Goal: Task Accomplishment & Management: Use online tool/utility

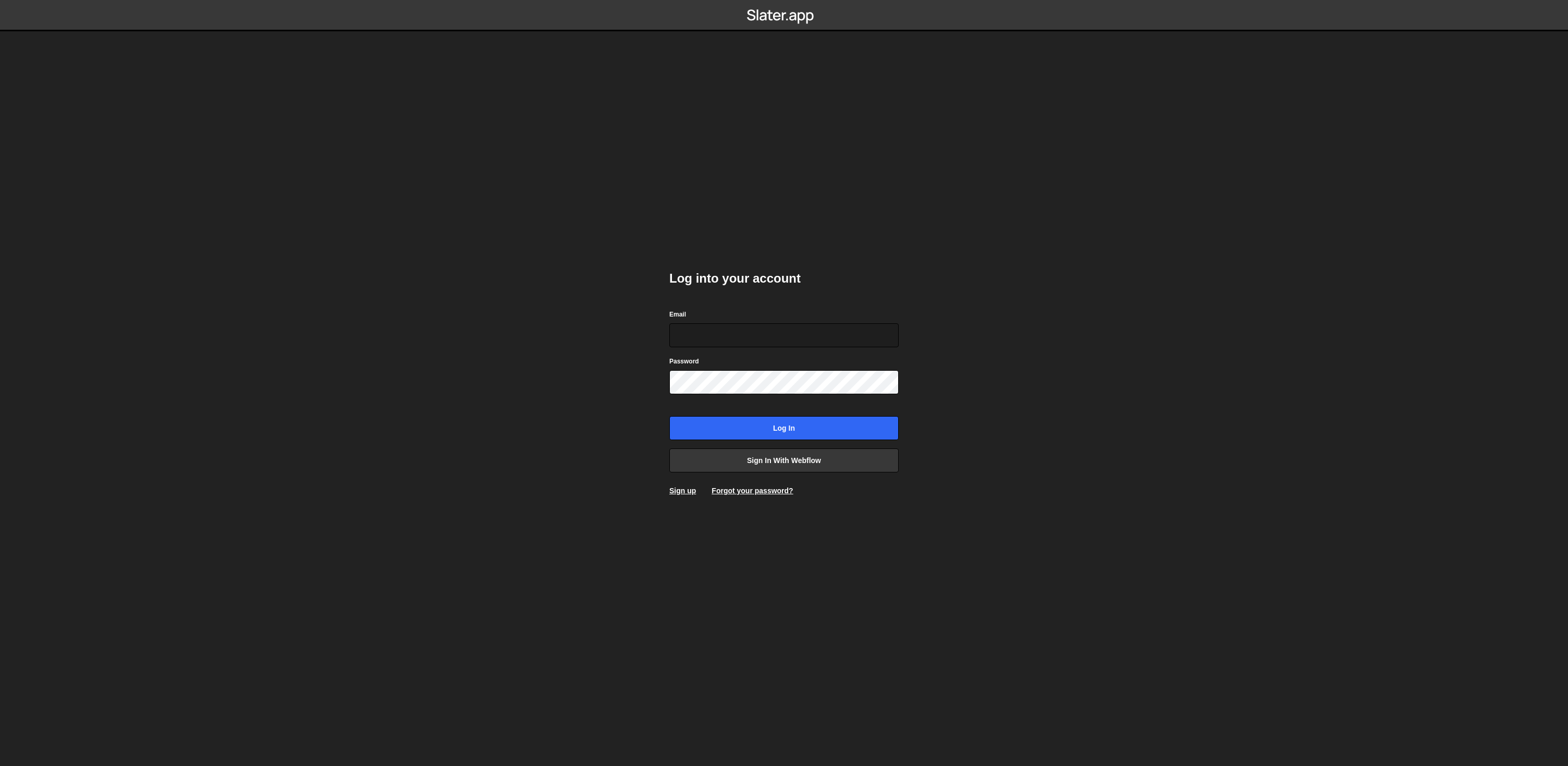
click at [500, 238] on body "Log into your account Email Password Log in Sign in with Webflow Sign up Forgot…" at bounding box center [784, 383] width 1568 height 766
click at [1388, 185] on body "Log into your account Email Password Log in Sign in with Webflow Sign up Forgot…" at bounding box center [784, 383] width 1568 height 766
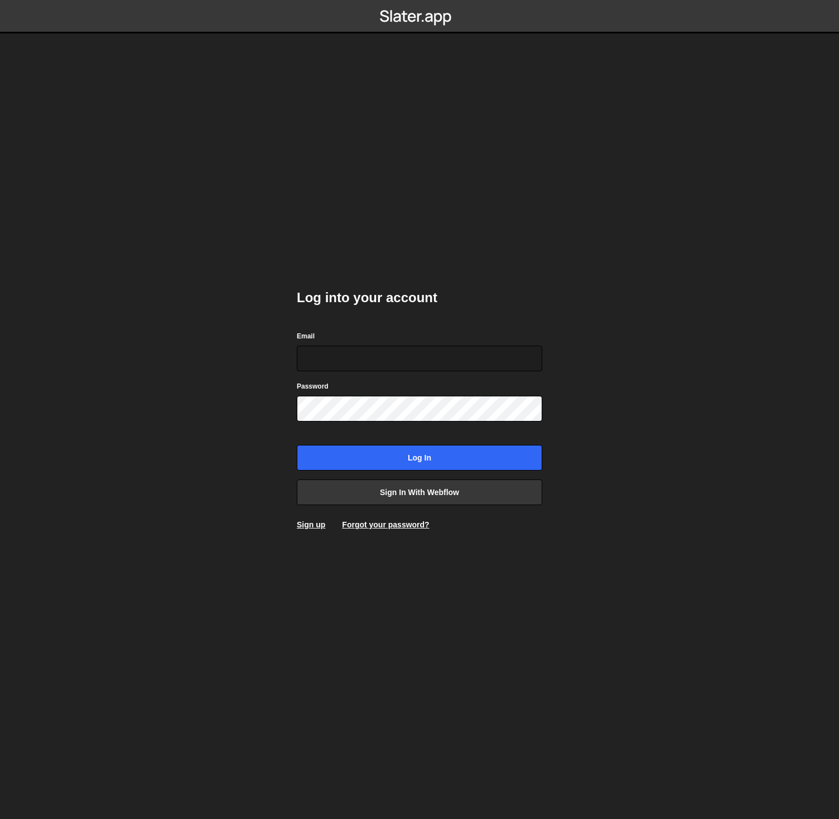
click at [231, 267] on body "Log into your account Email Password Log in Sign in with Webflow Sign up Forgot…" at bounding box center [419, 409] width 839 height 819
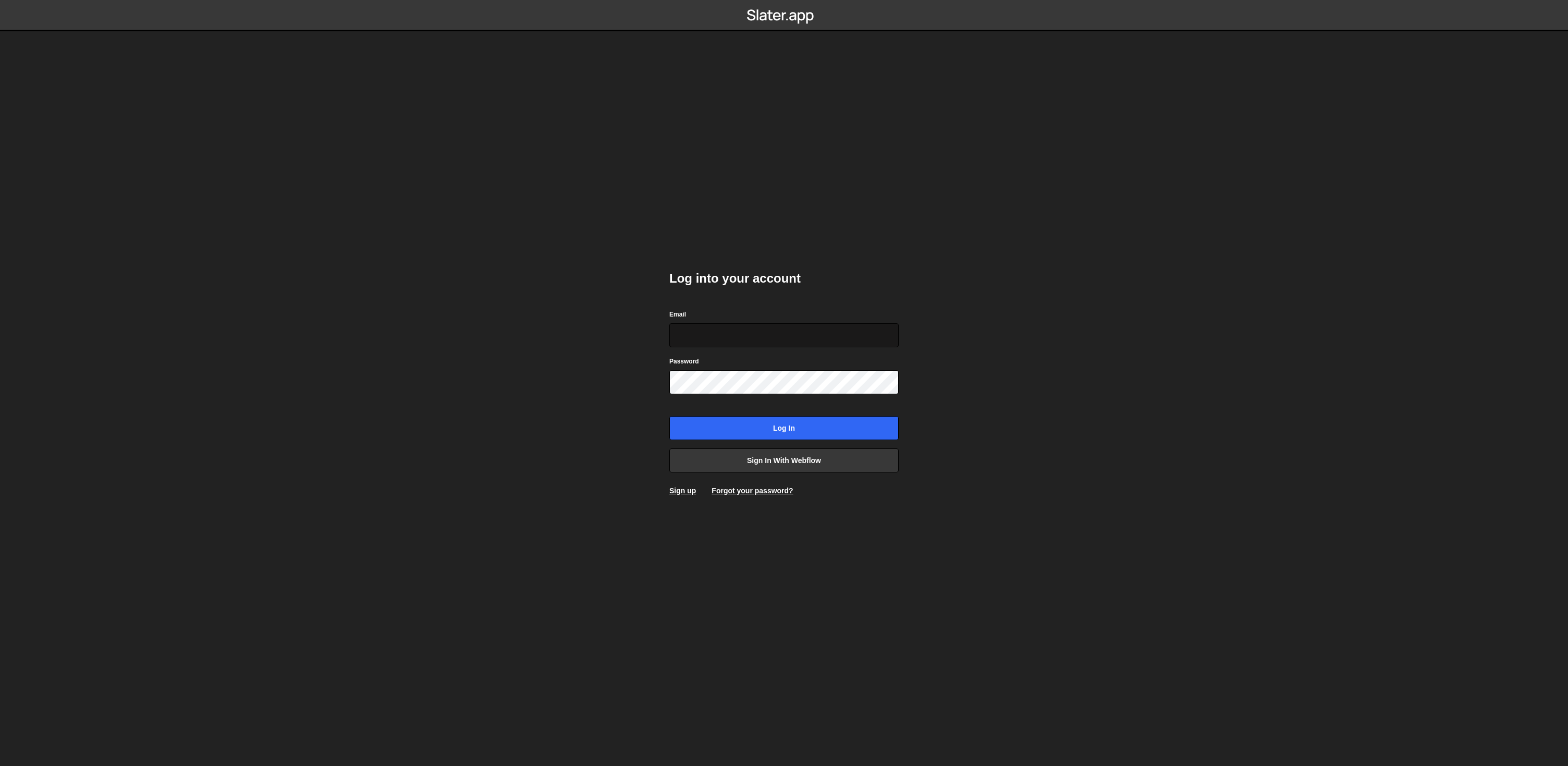
click at [752, 340] on input "Email" at bounding box center [784, 336] width 229 height 24
click at [784, 0] on com-1password-button at bounding box center [784, 0] width 0 height 0
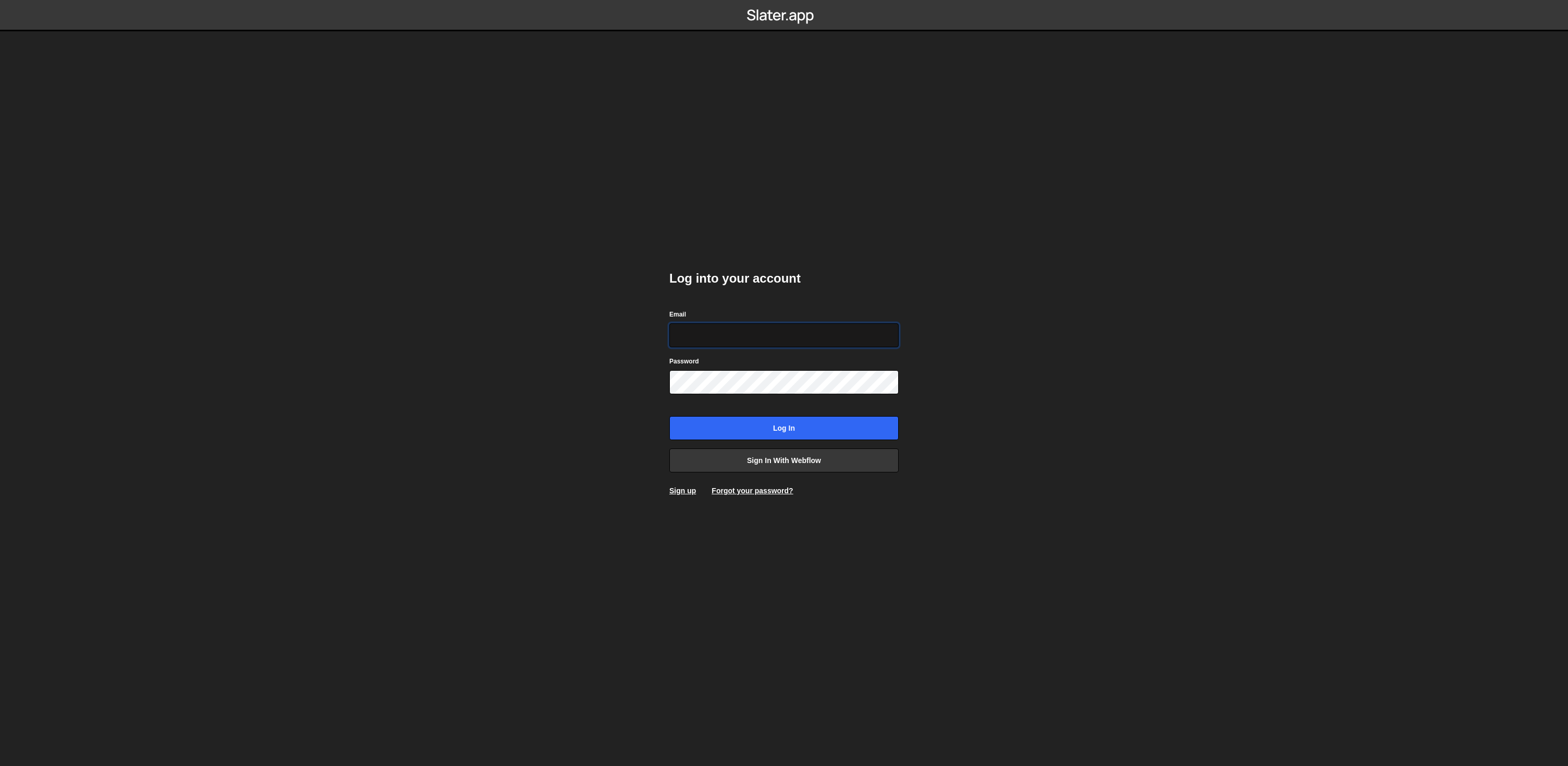
type input "connect@dotfun.co"
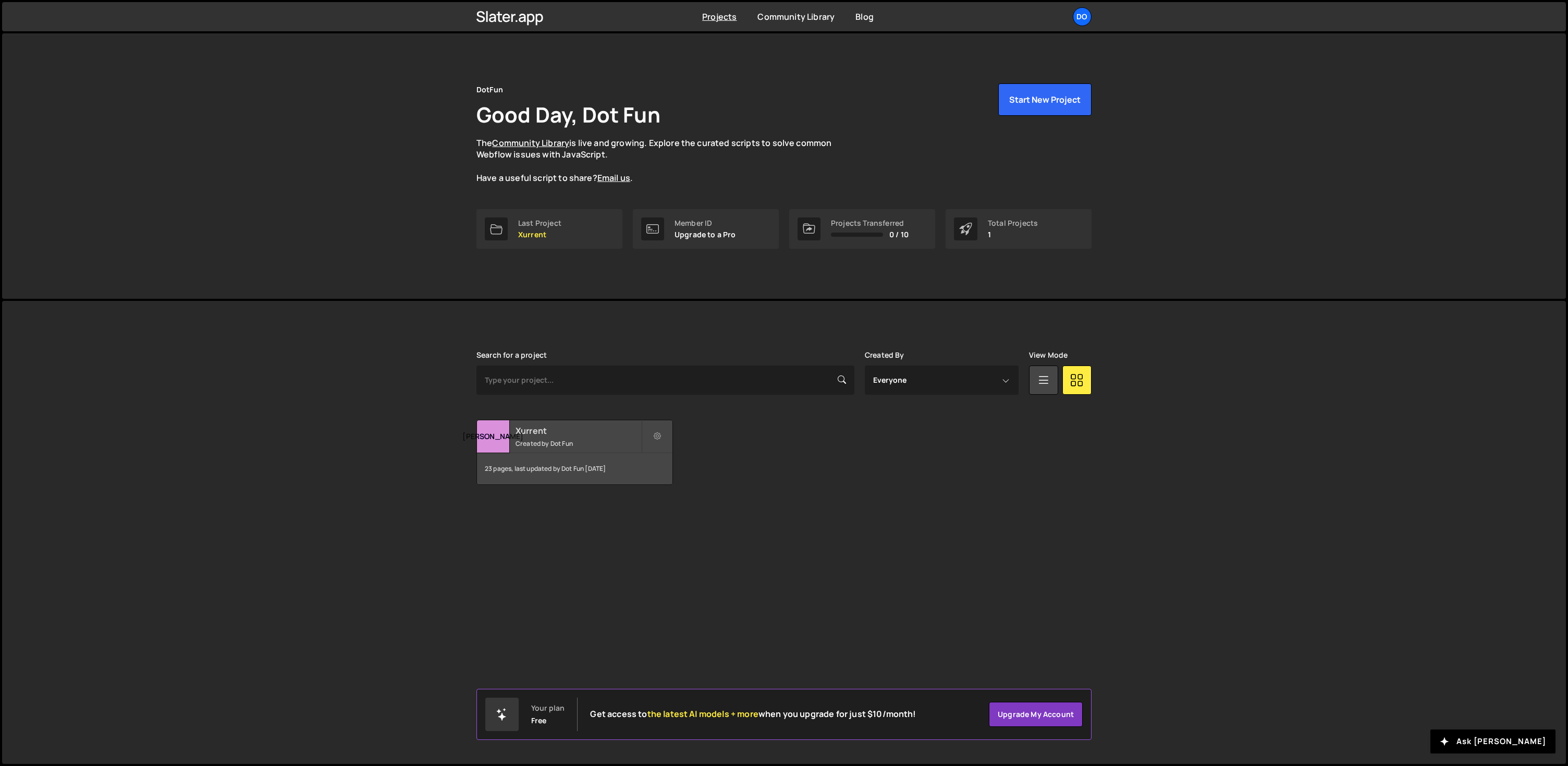
click at [591, 451] on div "Xurrent Created by Dot Fun" at bounding box center [574, 436] width 195 height 33
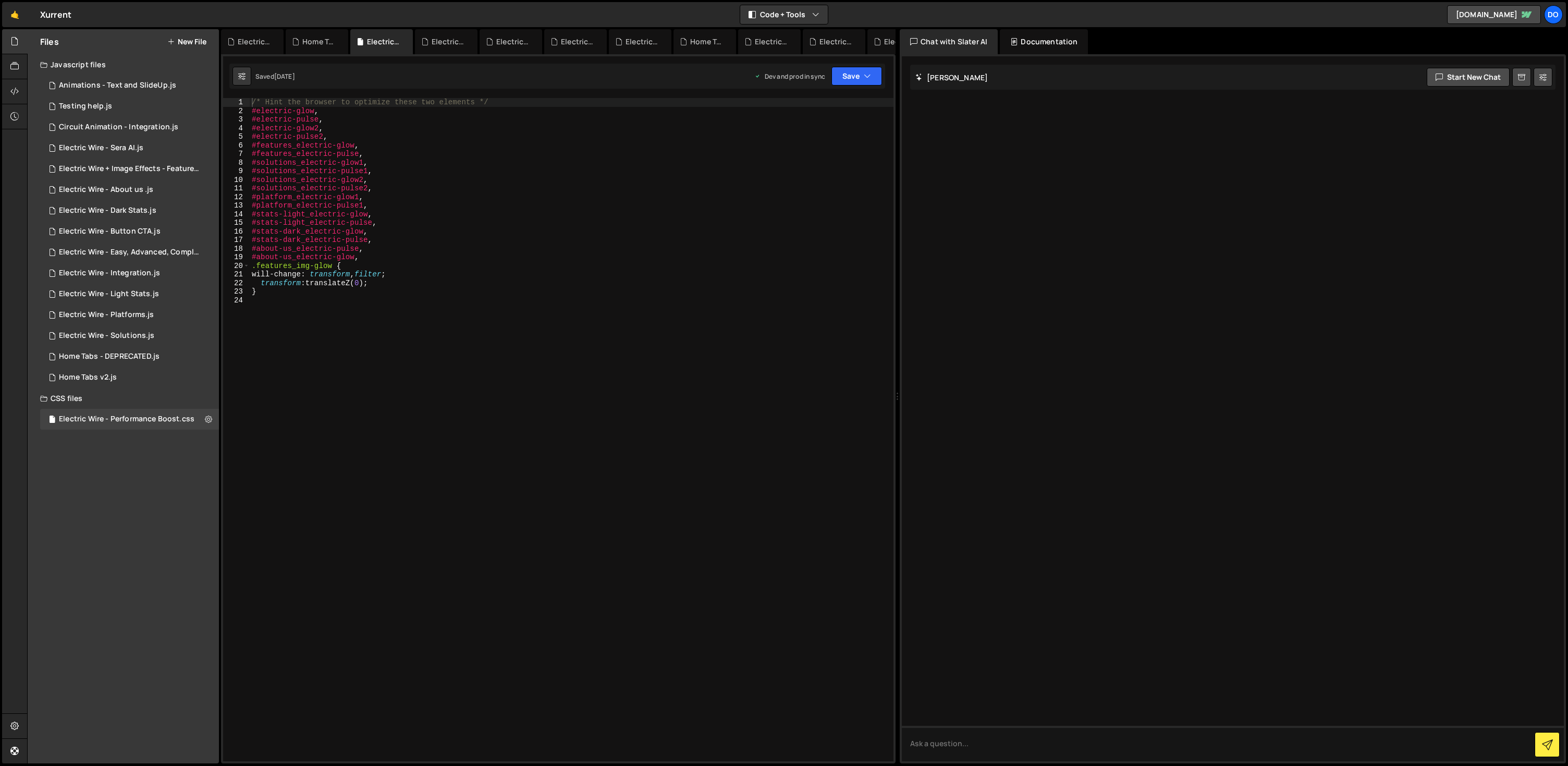
click at [180, 42] on button "New File" at bounding box center [187, 41] width 39 height 8
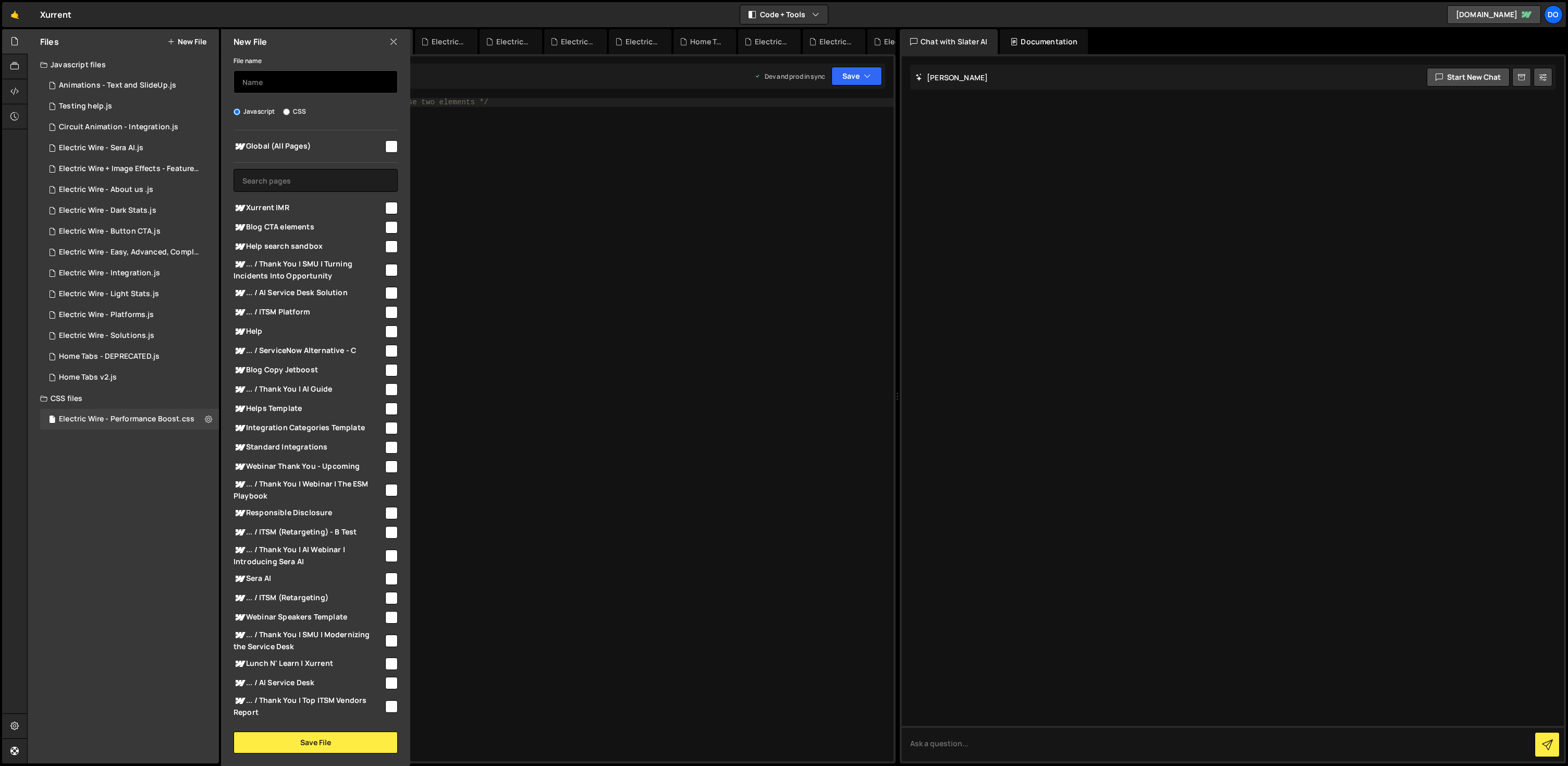
click at [283, 82] on input "text" at bounding box center [316, 81] width 165 height 23
type input "h"
click at [324, 187] on input "text" at bounding box center [316, 181] width 165 height 23
click at [344, 86] on input "/help/..." at bounding box center [316, 81] width 165 height 23
type input "help-pages"
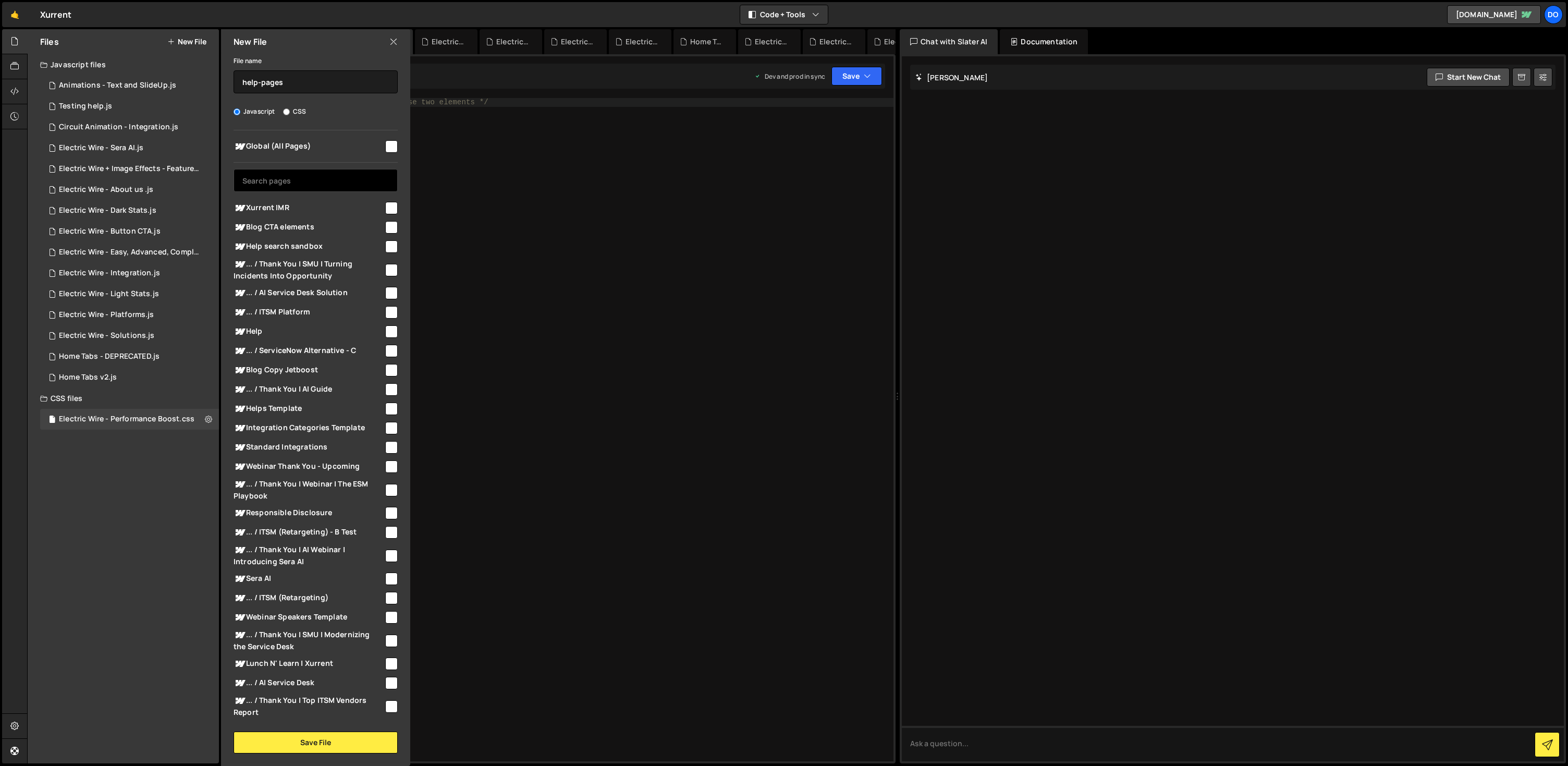
click at [315, 176] on input "text" at bounding box center [316, 181] width 165 height 23
click at [369, 179] on input "text" at bounding box center [316, 181] width 165 height 23
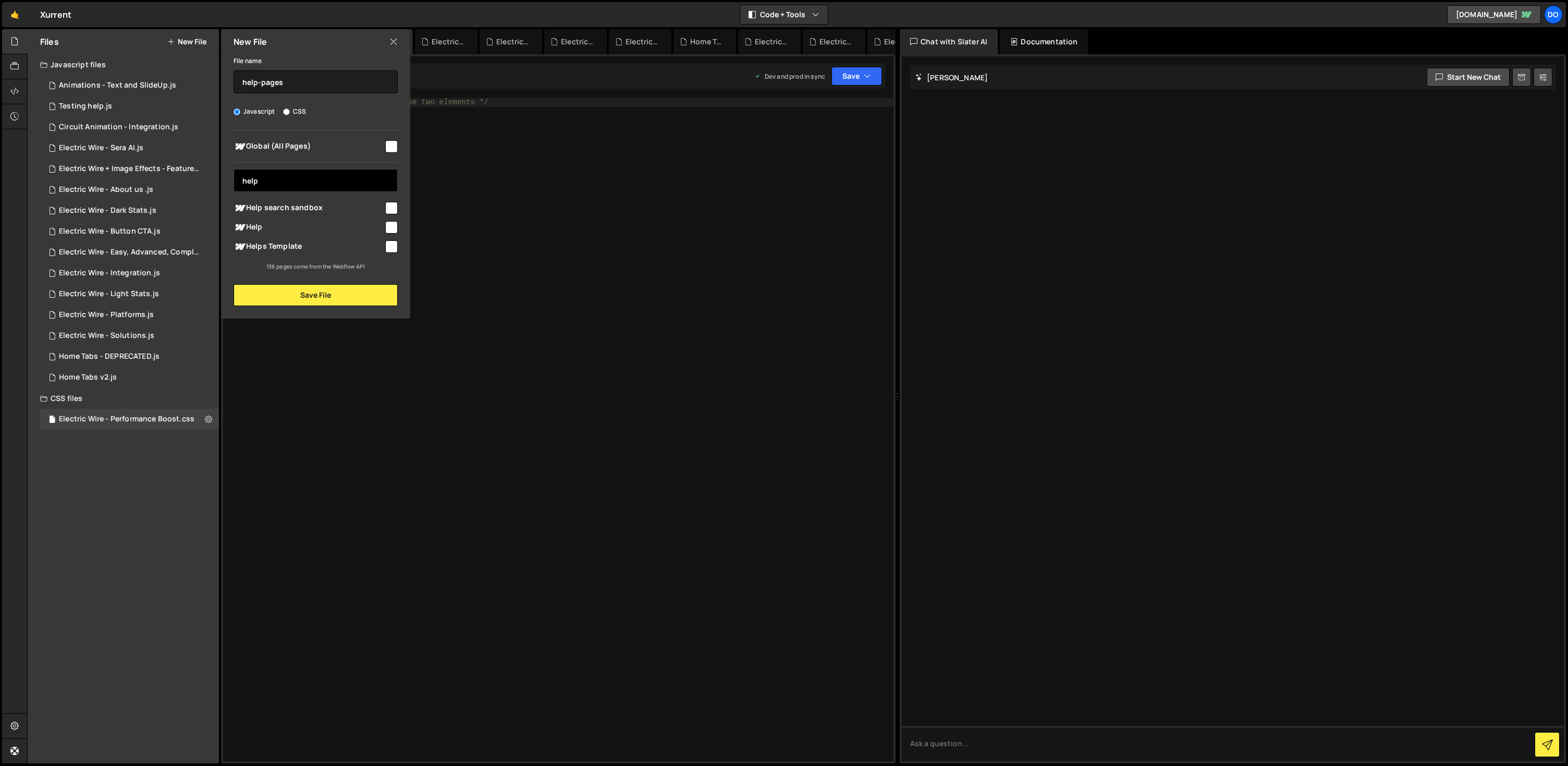
type input "help"
click at [390, 247] on input "checkbox" at bounding box center [391, 246] width 12 height 12
checkbox input "true"
click at [377, 291] on button "Save File" at bounding box center [316, 295] width 165 height 22
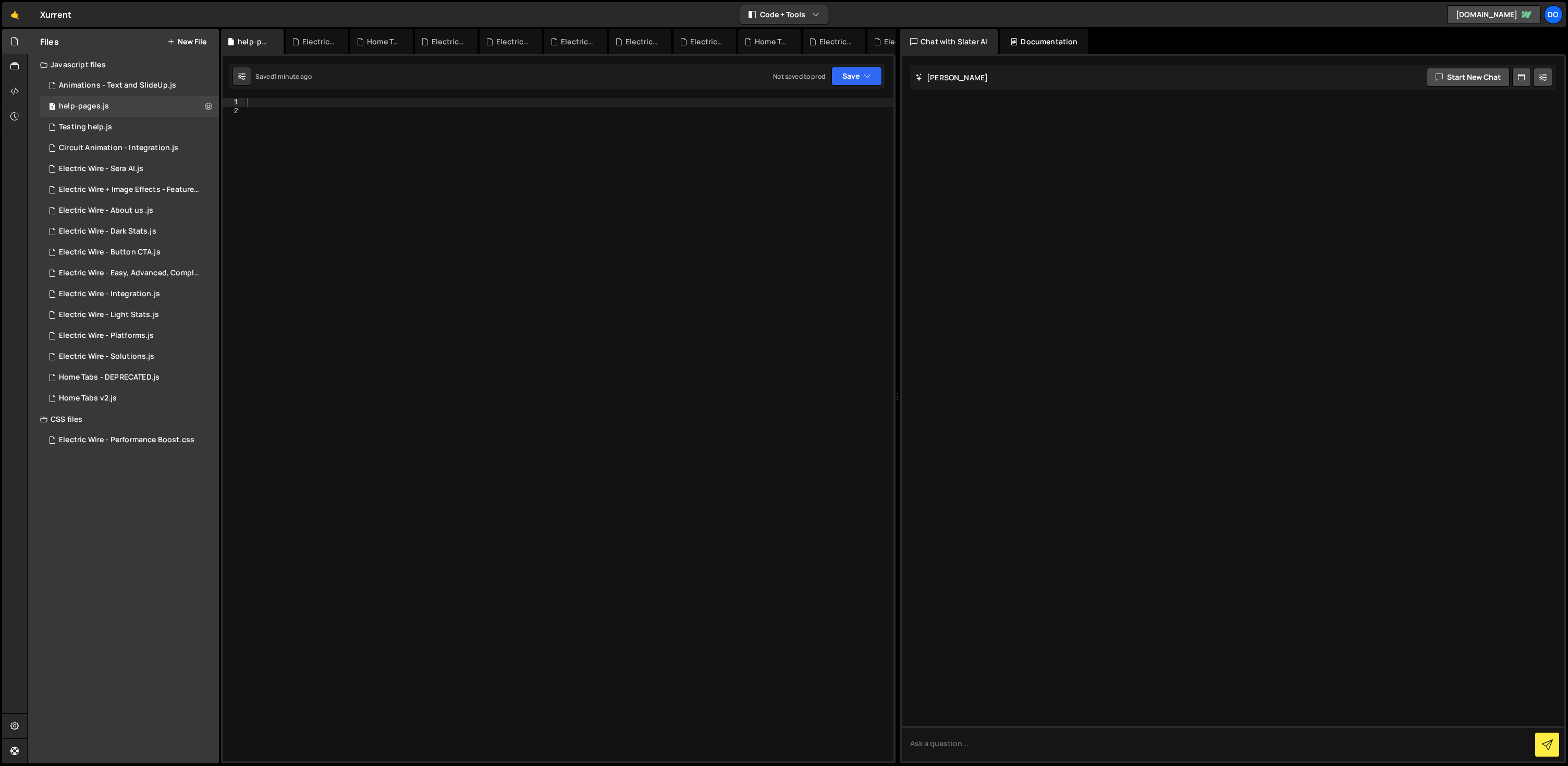
click at [598, 366] on div at bounding box center [569, 439] width 649 height 681
click at [598, 365] on div at bounding box center [569, 439] width 649 height 681
paste textarea
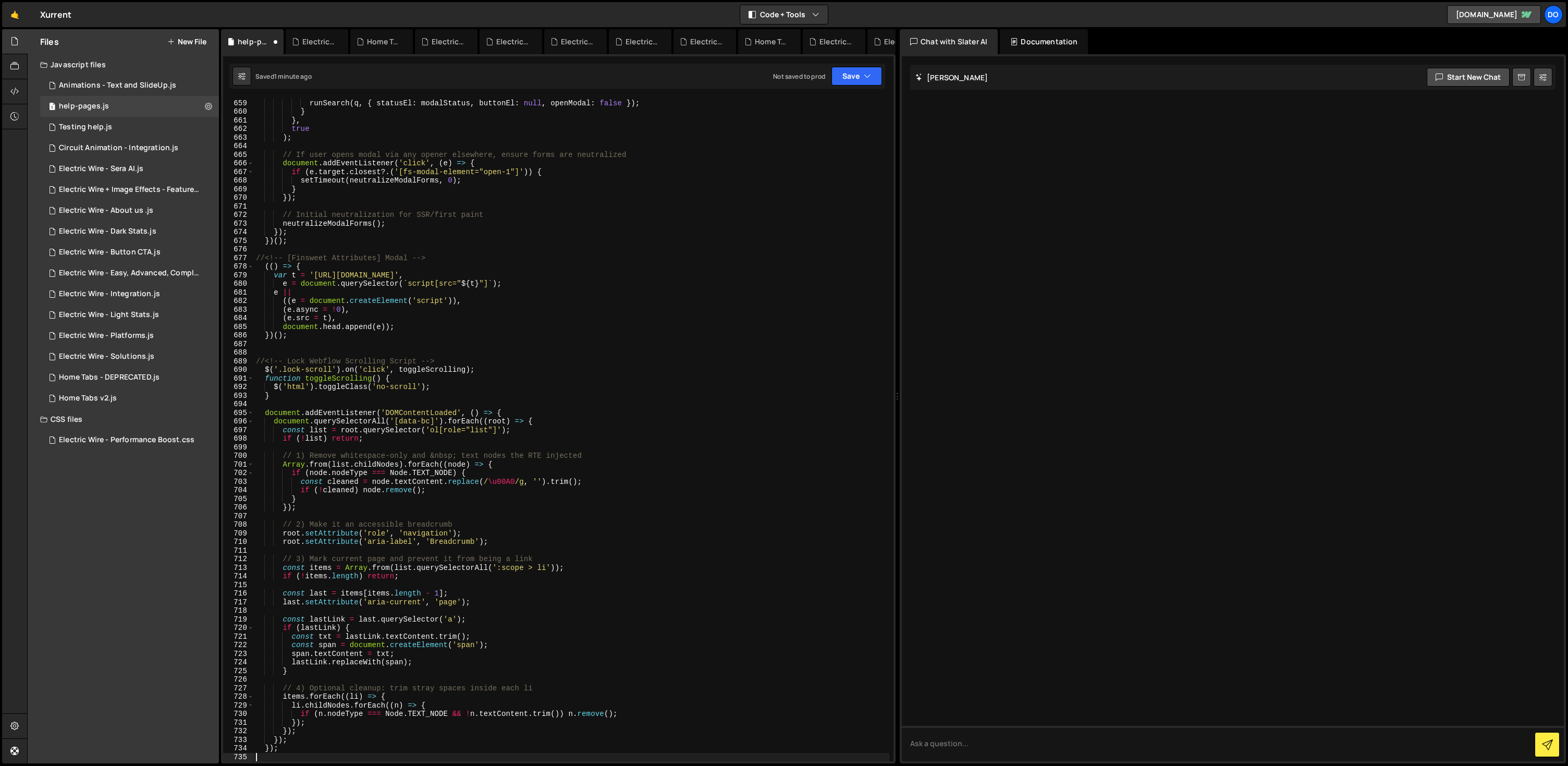
scroll to position [5670, 0]
click at [859, 76] on button "Save" at bounding box center [856, 76] width 50 height 19
click at [829, 105] on div "Save to Staging S" at bounding box center [822, 101] width 108 height 10
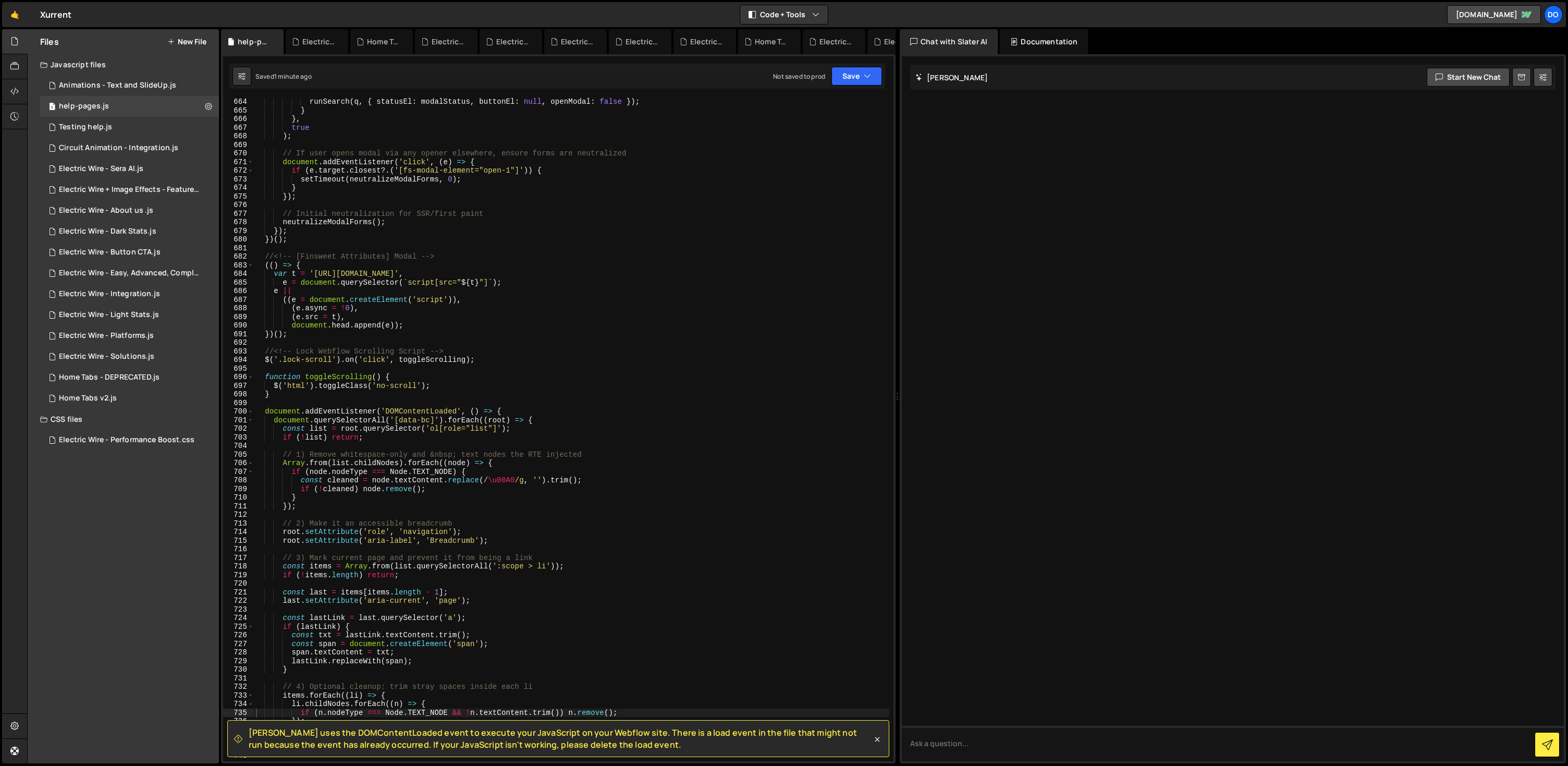
scroll to position [6040, 0]
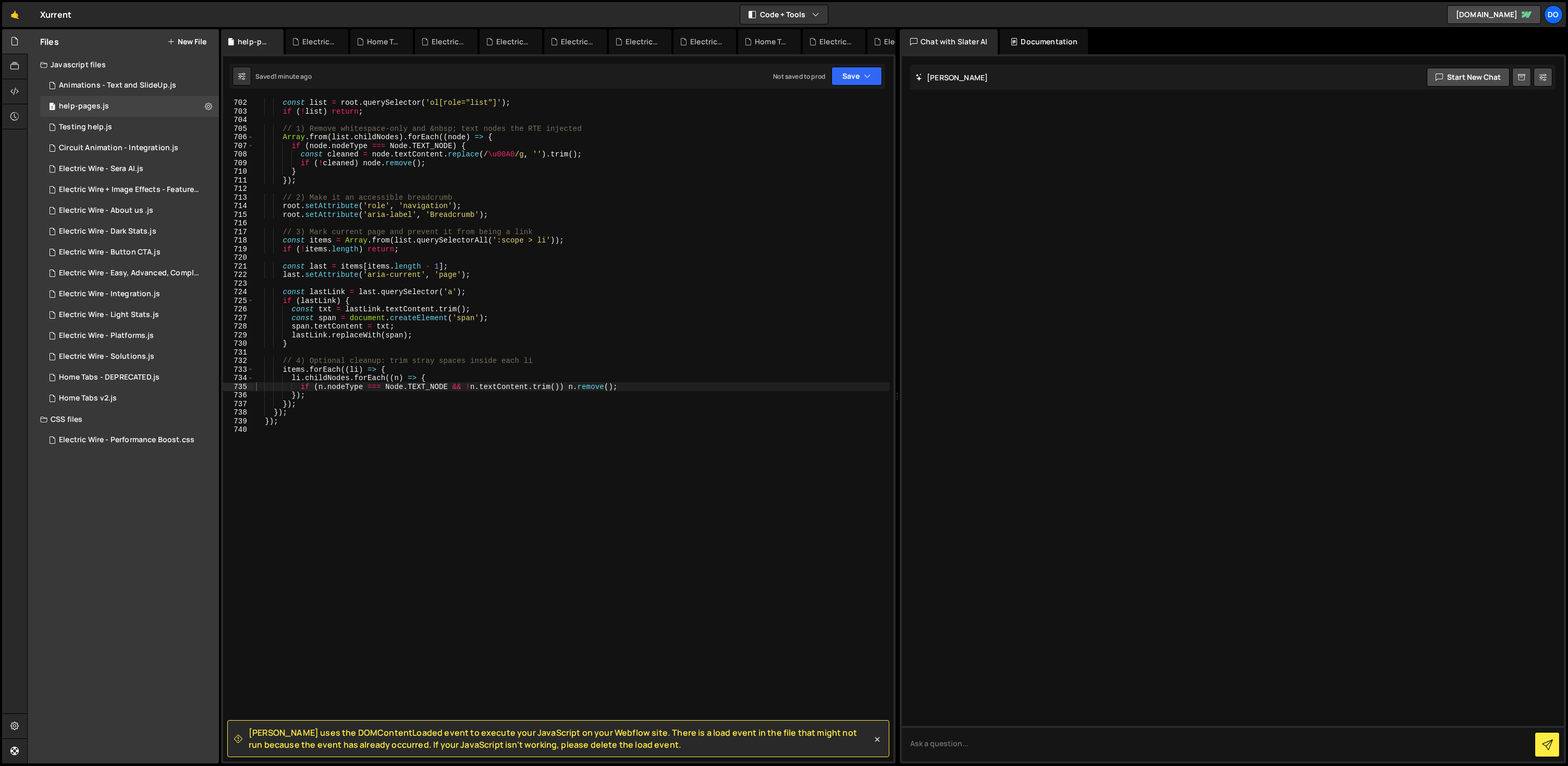
click at [446, 737] on span "[PERSON_NAME] uses the DOMContentLoaded event to execute your JavaScript on you…" at bounding box center [560, 738] width 624 height 23
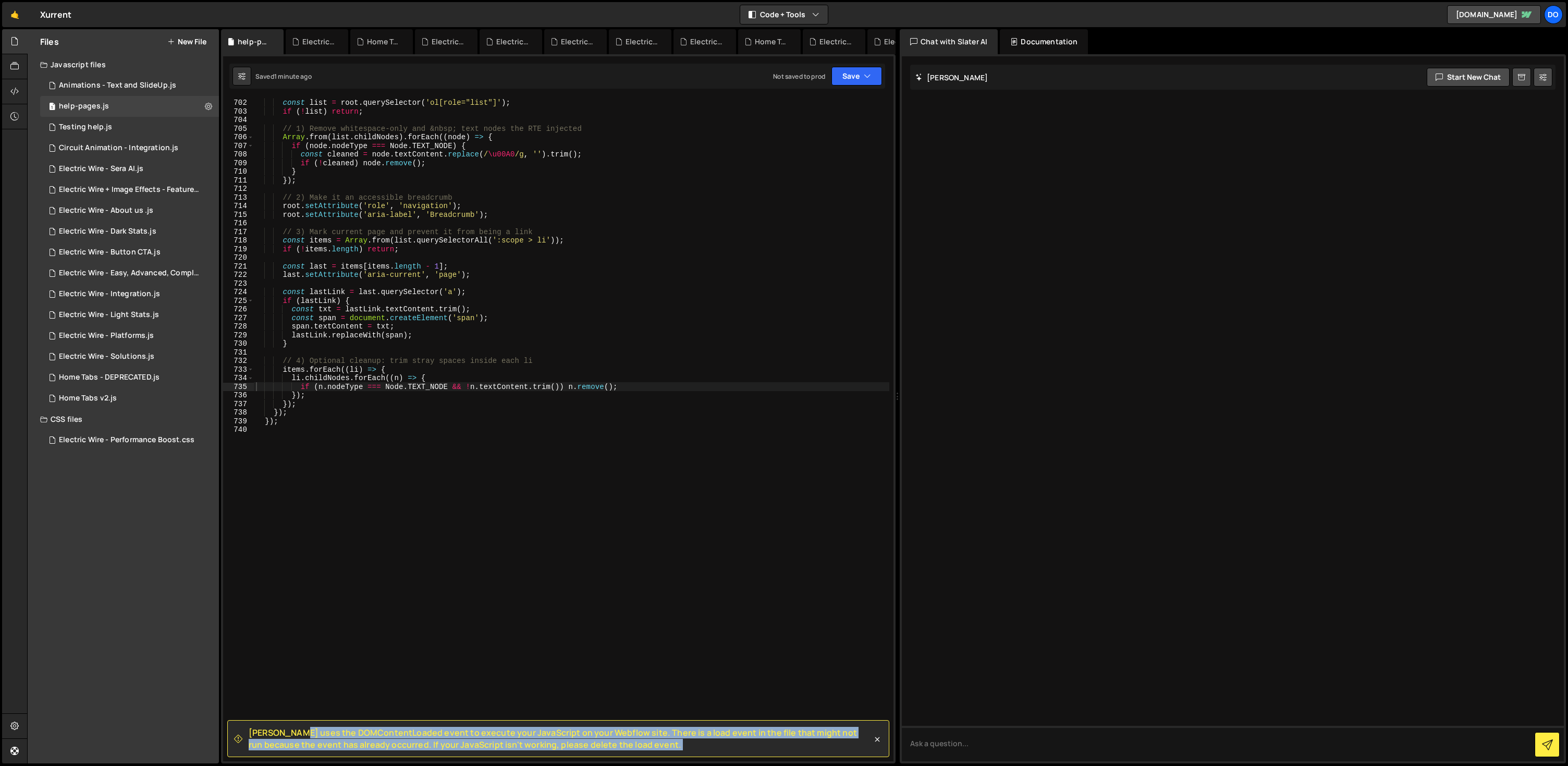
click at [446, 737] on span "[PERSON_NAME] uses the DOMContentLoaded event to execute your JavaScript on you…" at bounding box center [560, 738] width 624 height 23
copy div "Loremi dolo sit AMETconsecTetura elits do eiusmod temp InciDidunt ut labo Etdol…"
click at [522, 332] on div "document . querySelectorAll ( '[data-bc]' ) . forEach (( root ) => { const list…" at bounding box center [572, 430] width 636 height 681
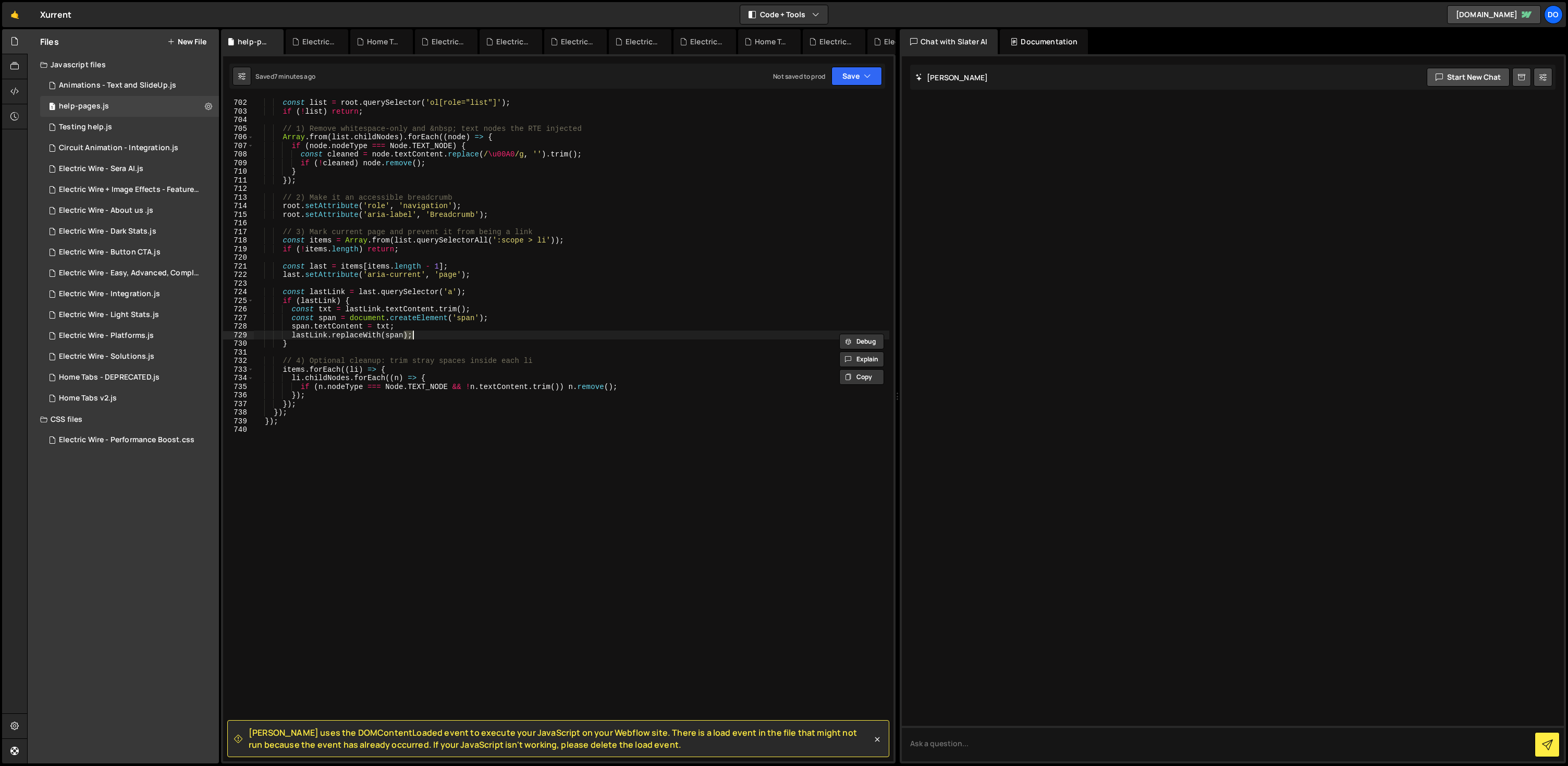
click at [522, 332] on div "document . querySelectorAll ( '[data-bc]' ) . forEach (( root ) => { const list…" at bounding box center [572, 430] width 636 height 681
type textarea "});"
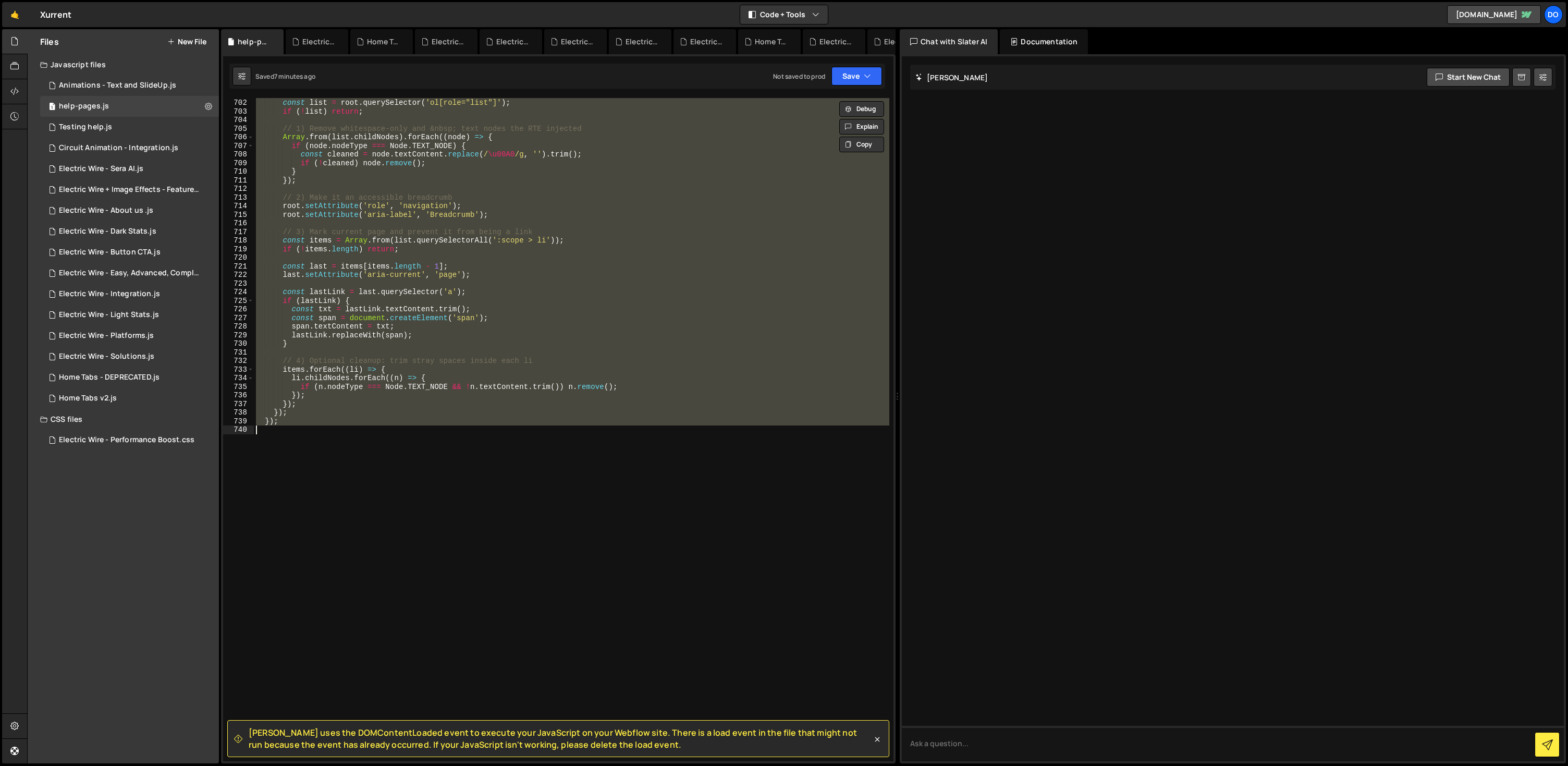
paste textarea
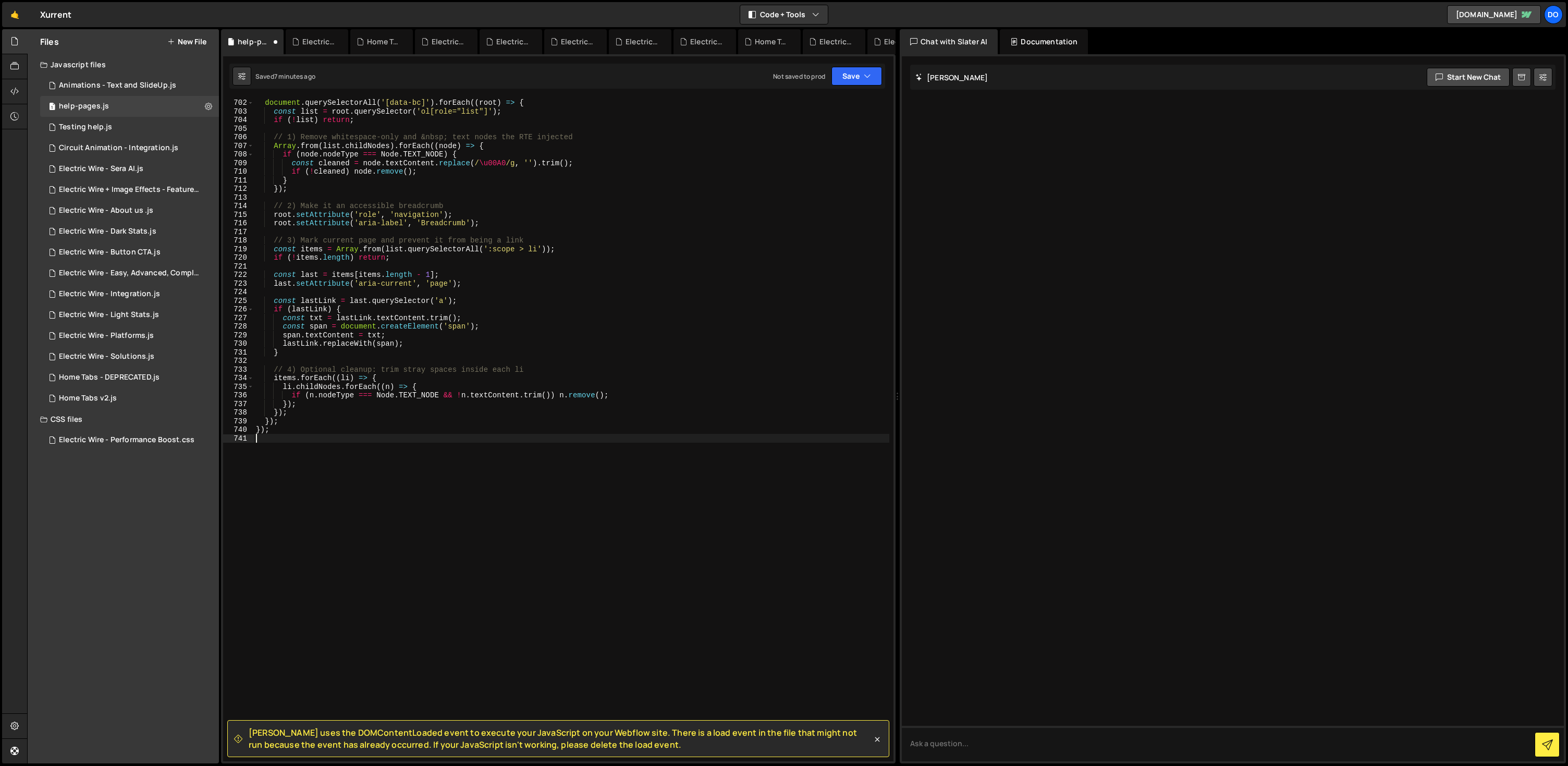
click at [614, 396] on div "runWhenDomReady (( ) => { document . querySelectorAll ( '[data-bc]' ) . forEach…" at bounding box center [572, 430] width 636 height 681
click at [666, 347] on div "runWhenDomReady (( ) => { document . querySelectorAll ( '[data-bc]' ) . forEach…" at bounding box center [572, 430] width 636 height 681
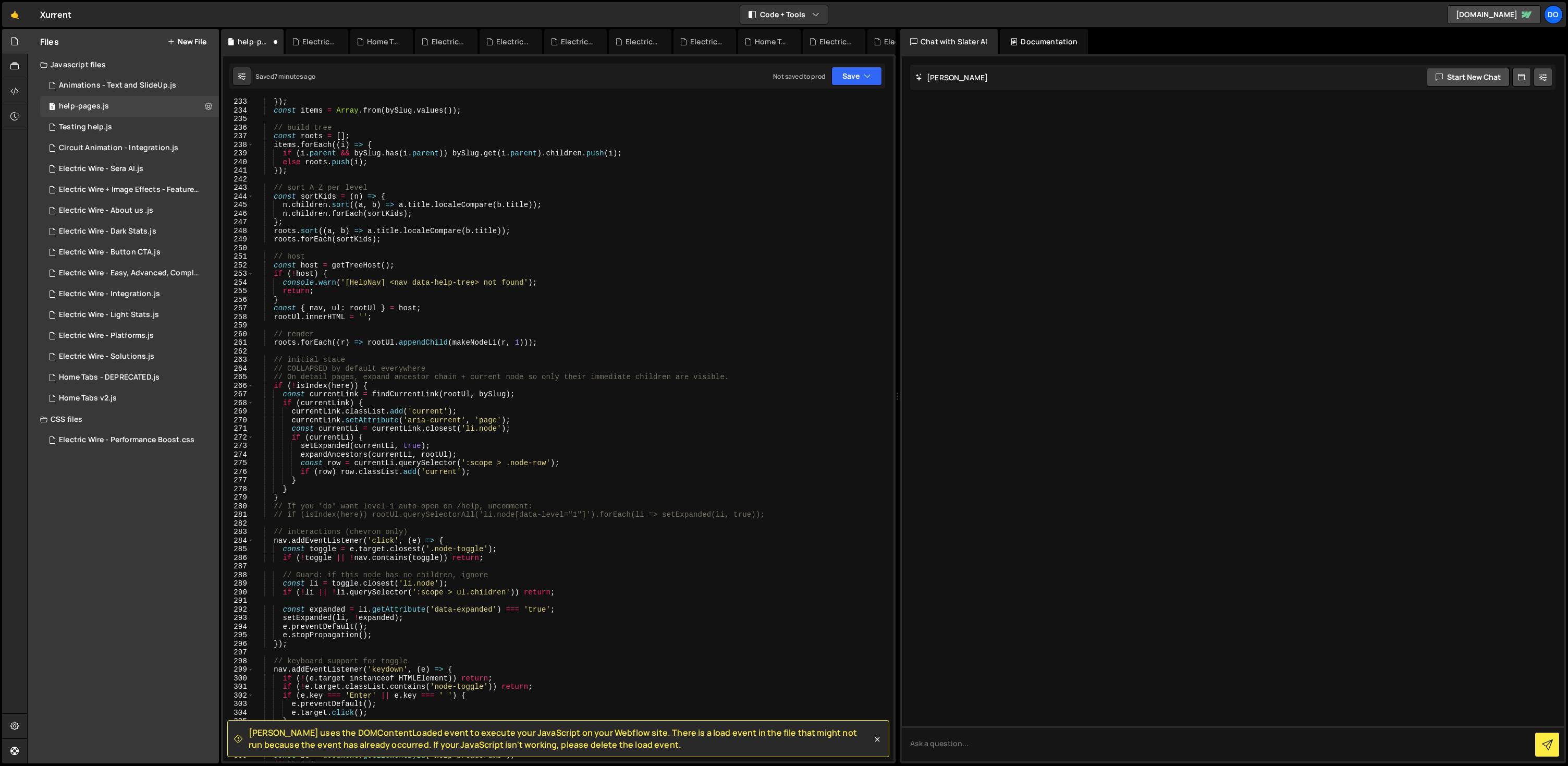
scroll to position [1509, 0]
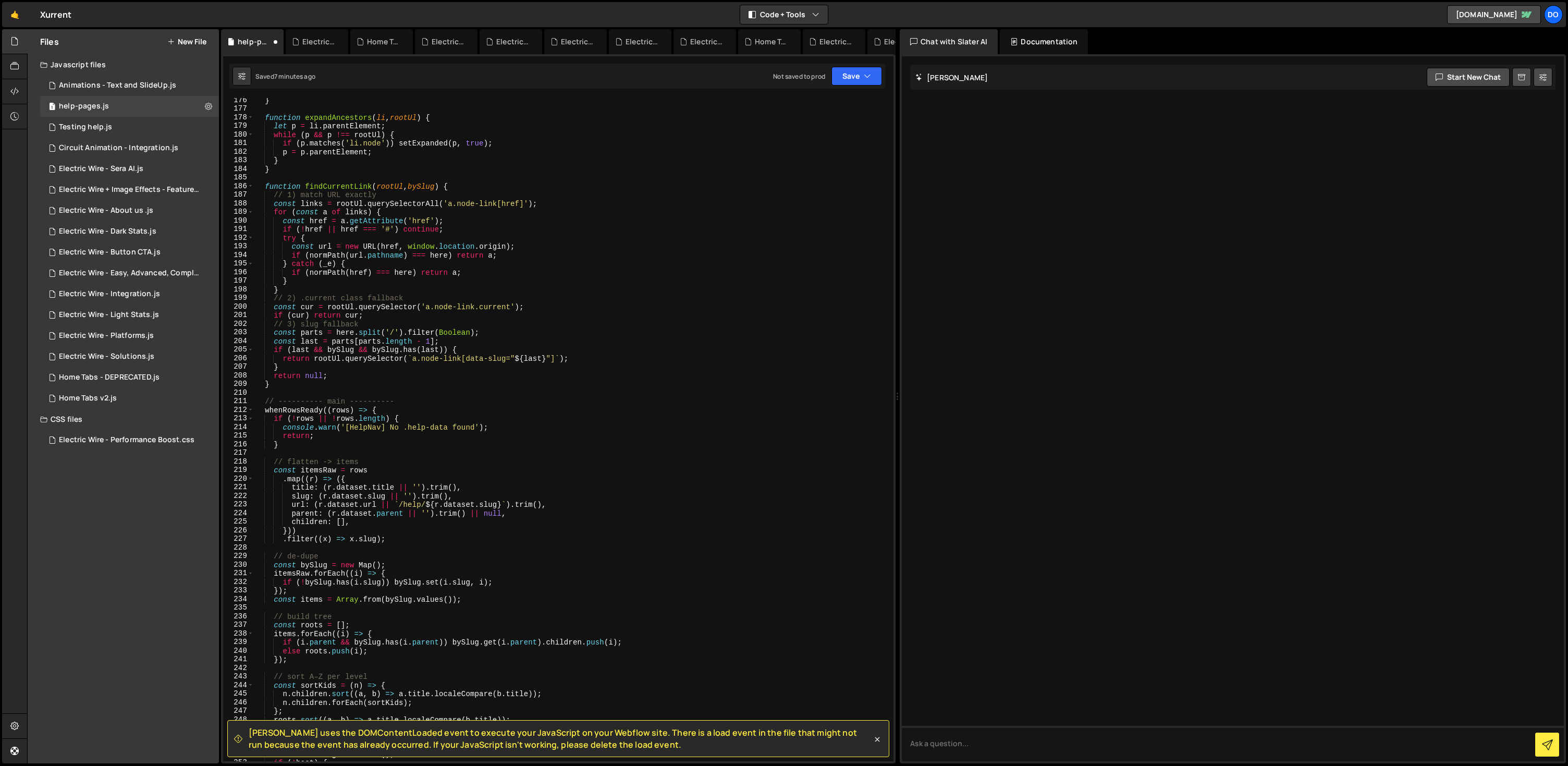
click at [1243, 416] on div at bounding box center [1233, 409] width 662 height 705
click at [877, 743] on icon at bounding box center [877, 739] width 10 height 10
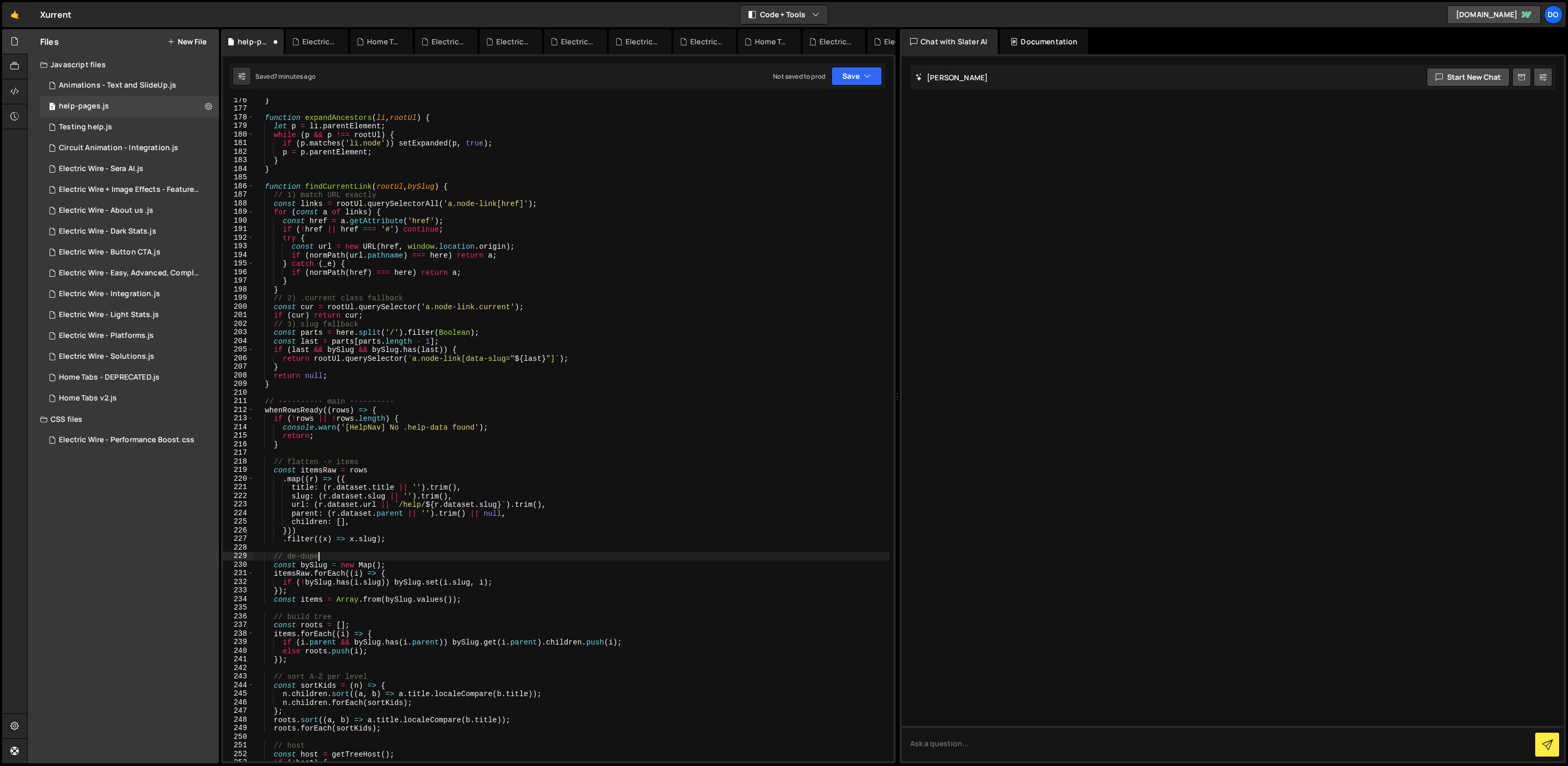
click at [708, 555] on div "} function expandAncestors ( li , rootUl ) { let p = li . parentElement ; while…" at bounding box center [572, 437] width 636 height 681
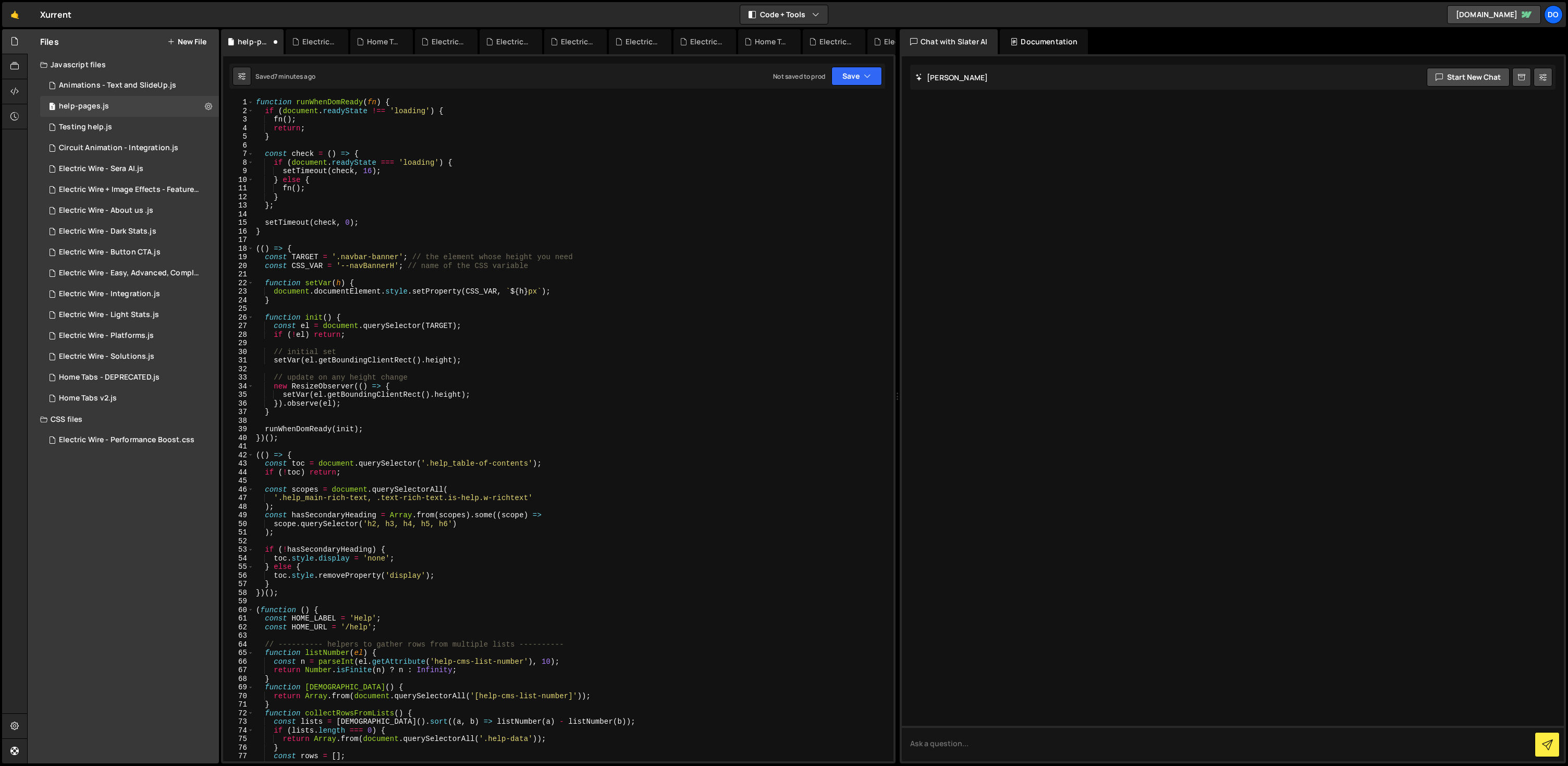
scroll to position [0, 0]
click at [591, 257] on div "function runWhenDomReady ( fn ) { if ( document . readyState !== 'loading' ) { …" at bounding box center [572, 439] width 636 height 681
click at [326, 102] on div "function runWhenDomReady ( fn ) { if ( document . readyState !== 'loading' ) { …" at bounding box center [572, 439] width 636 height 681
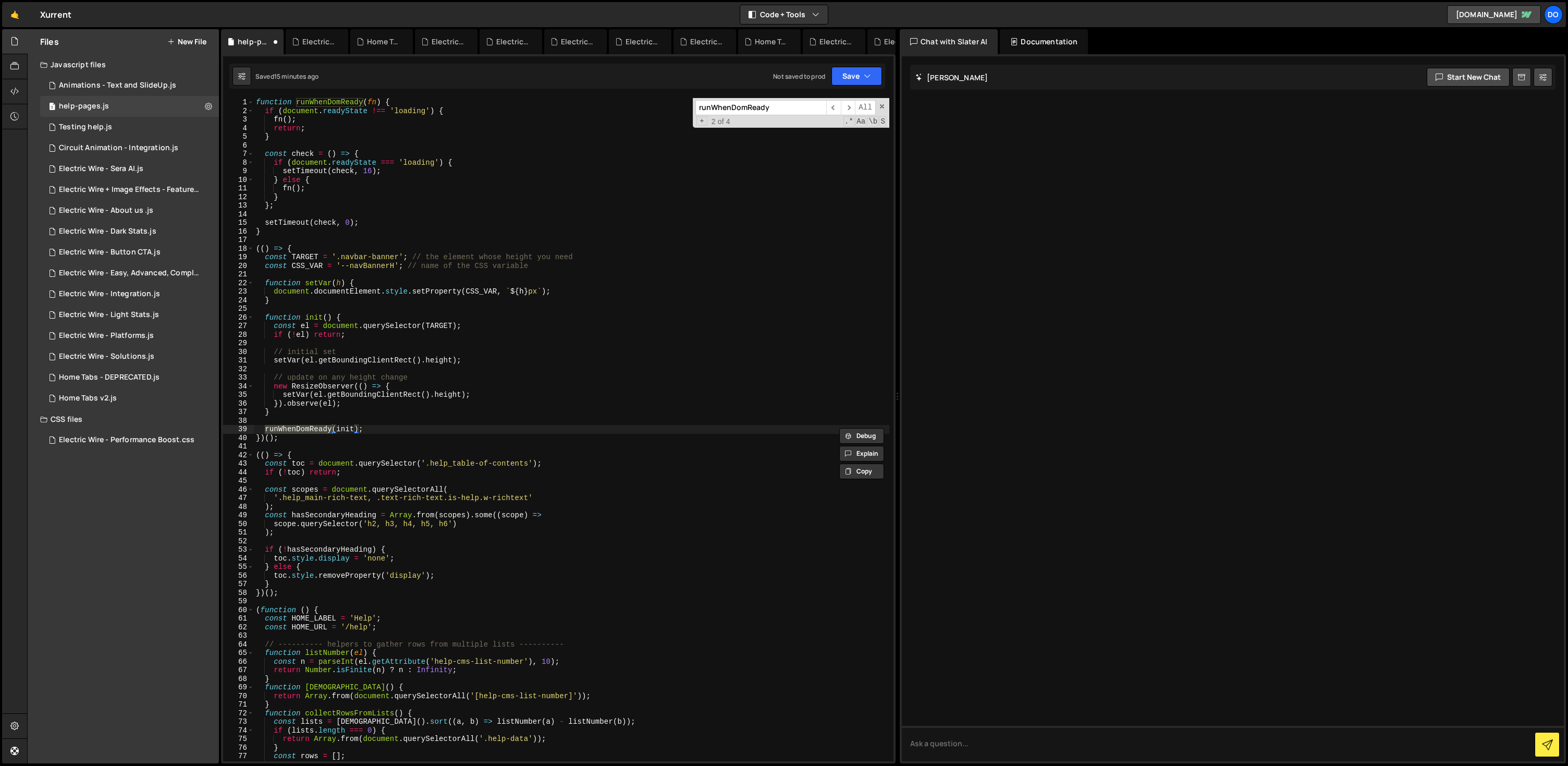
type textarea "}"
click at [444, 304] on div "function runWhenDomReady ( fn ) { if ( document . readyState !== 'loading' ) { …" at bounding box center [572, 439] width 636 height 681
click at [456, 341] on div "function runWhenDomReady ( fn ) { if ( document . readyState !== 'loading' ) { …" at bounding box center [572, 439] width 636 height 681
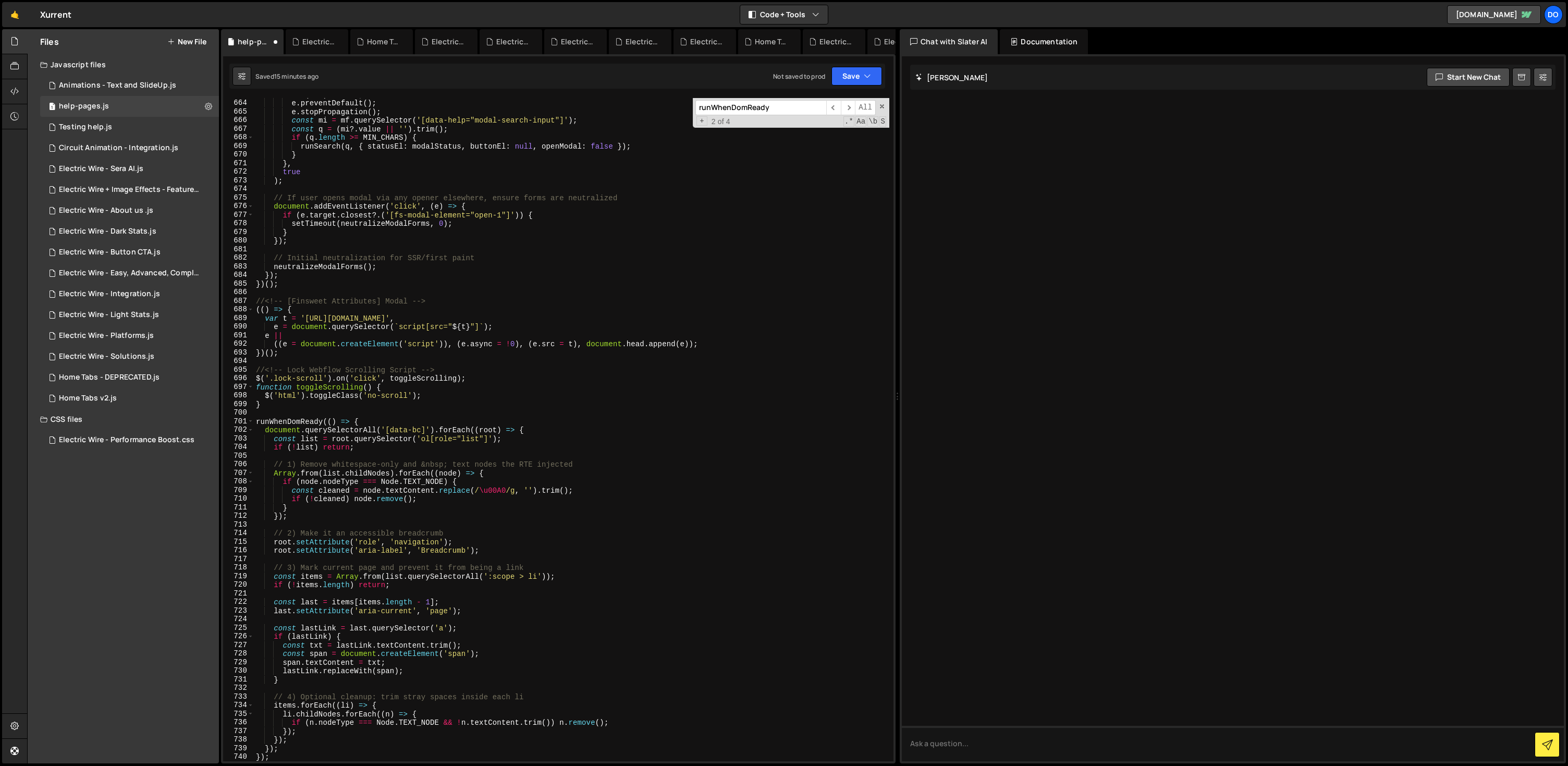
scroll to position [6049, 0]
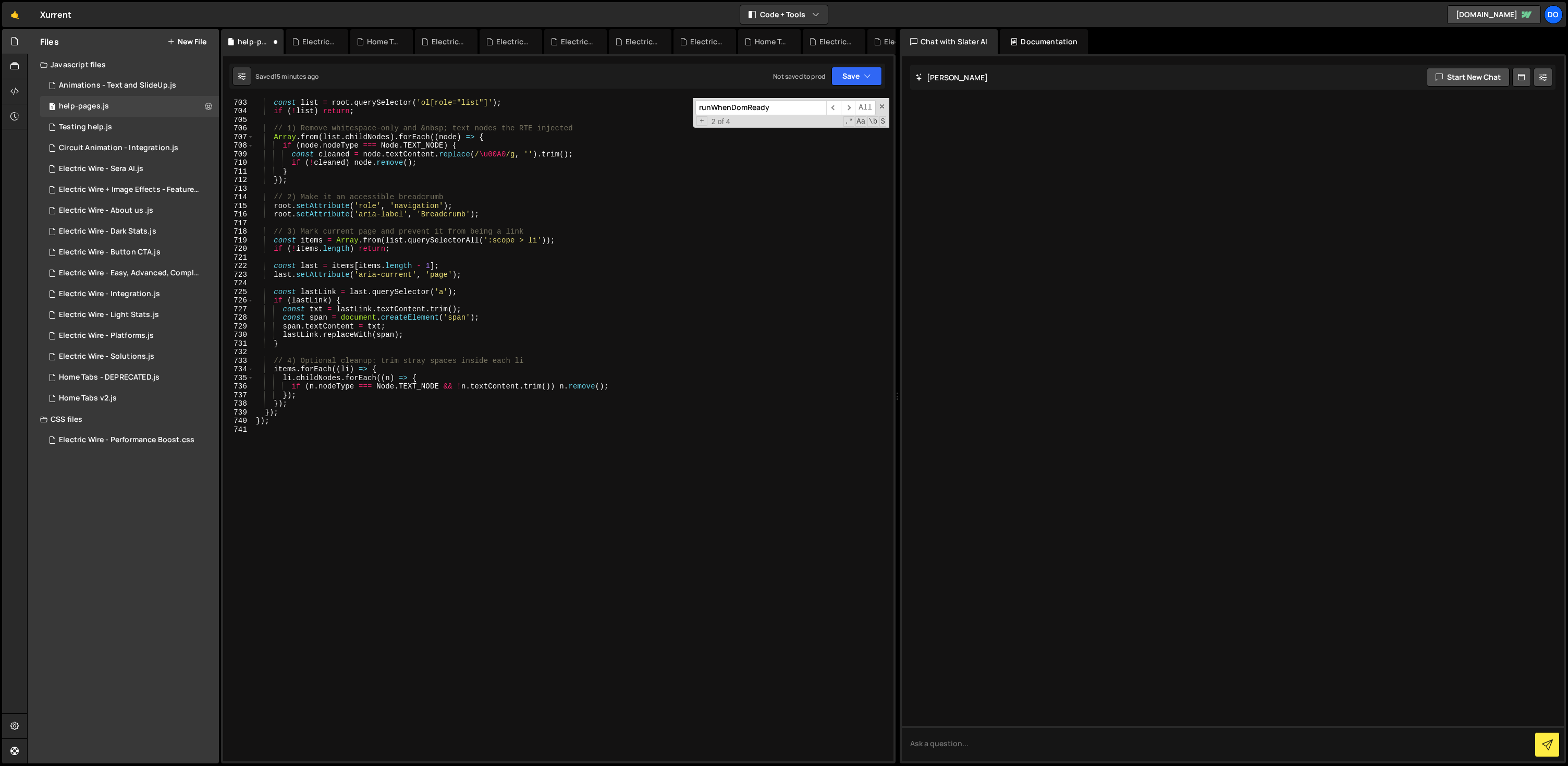
click at [554, 346] on div "document . querySelectorAll ( '[data-bc]' ) . forEach (( root ) => { const list…" at bounding box center [572, 430] width 636 height 681
type textarea "});"
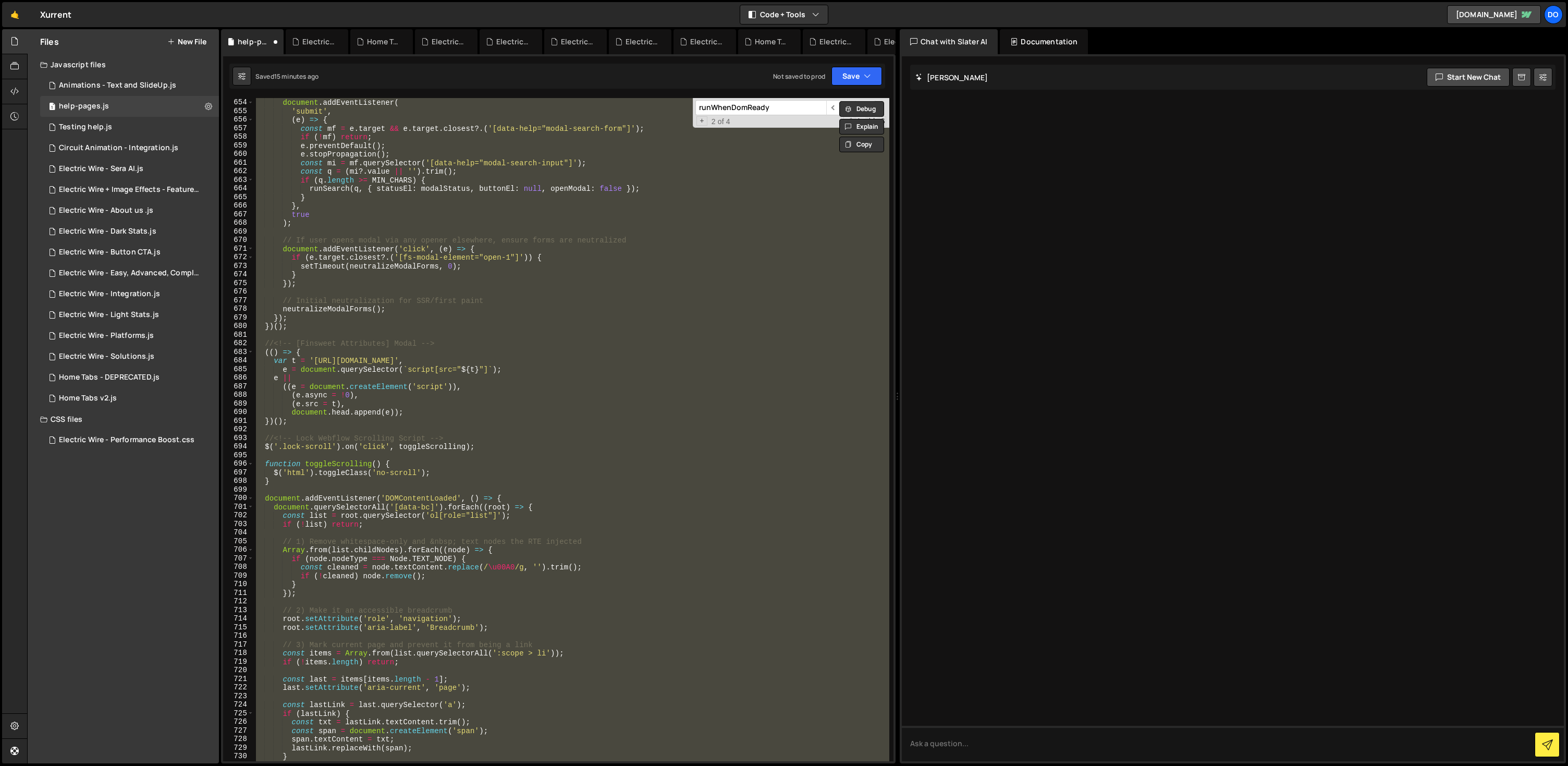
click at [569, 338] on div "// Delegated submit guard: catches cloned/re-rendered modal forms document . ad…" at bounding box center [572, 429] width 636 height 663
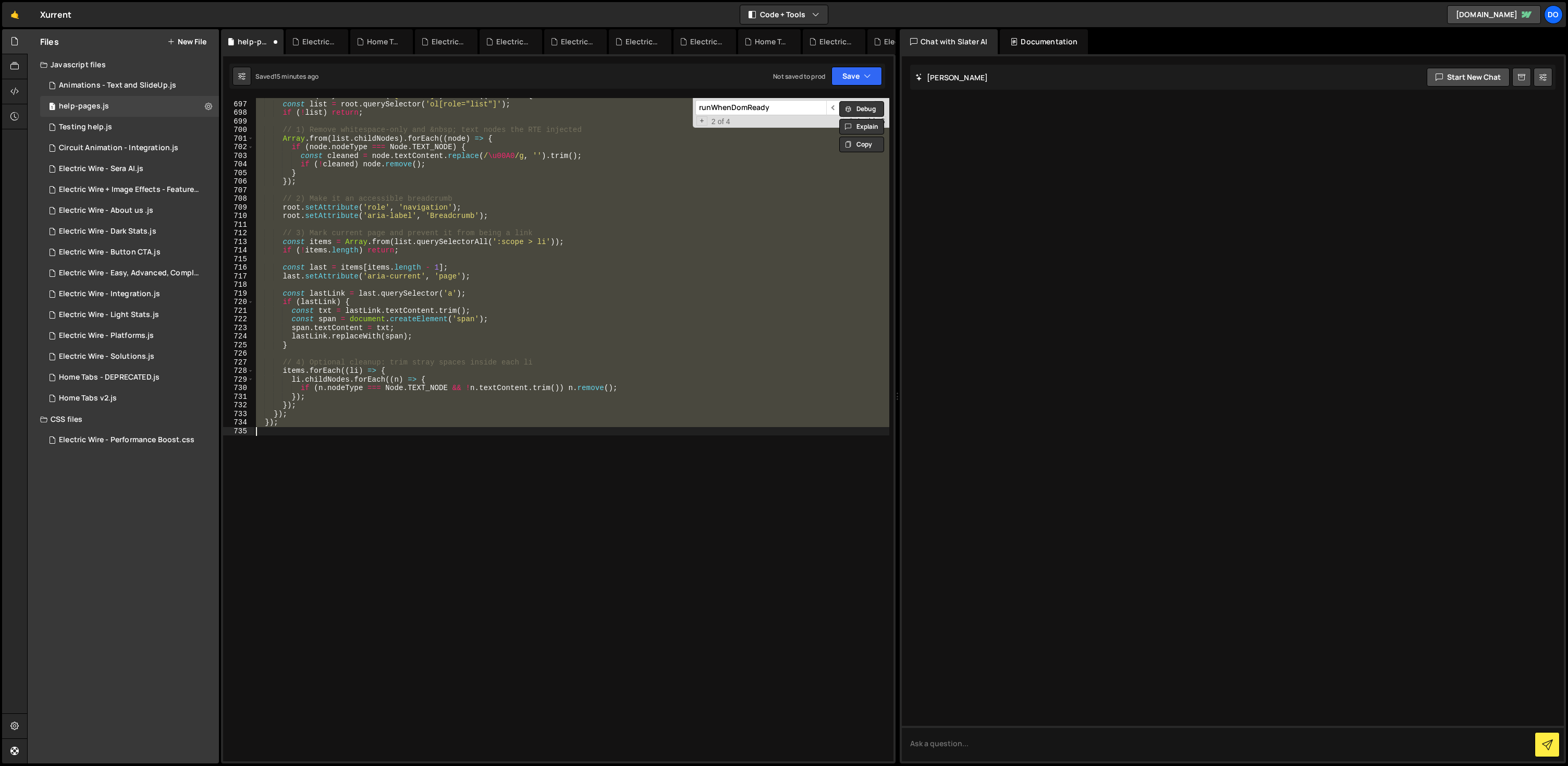
scroll to position [5882, 0]
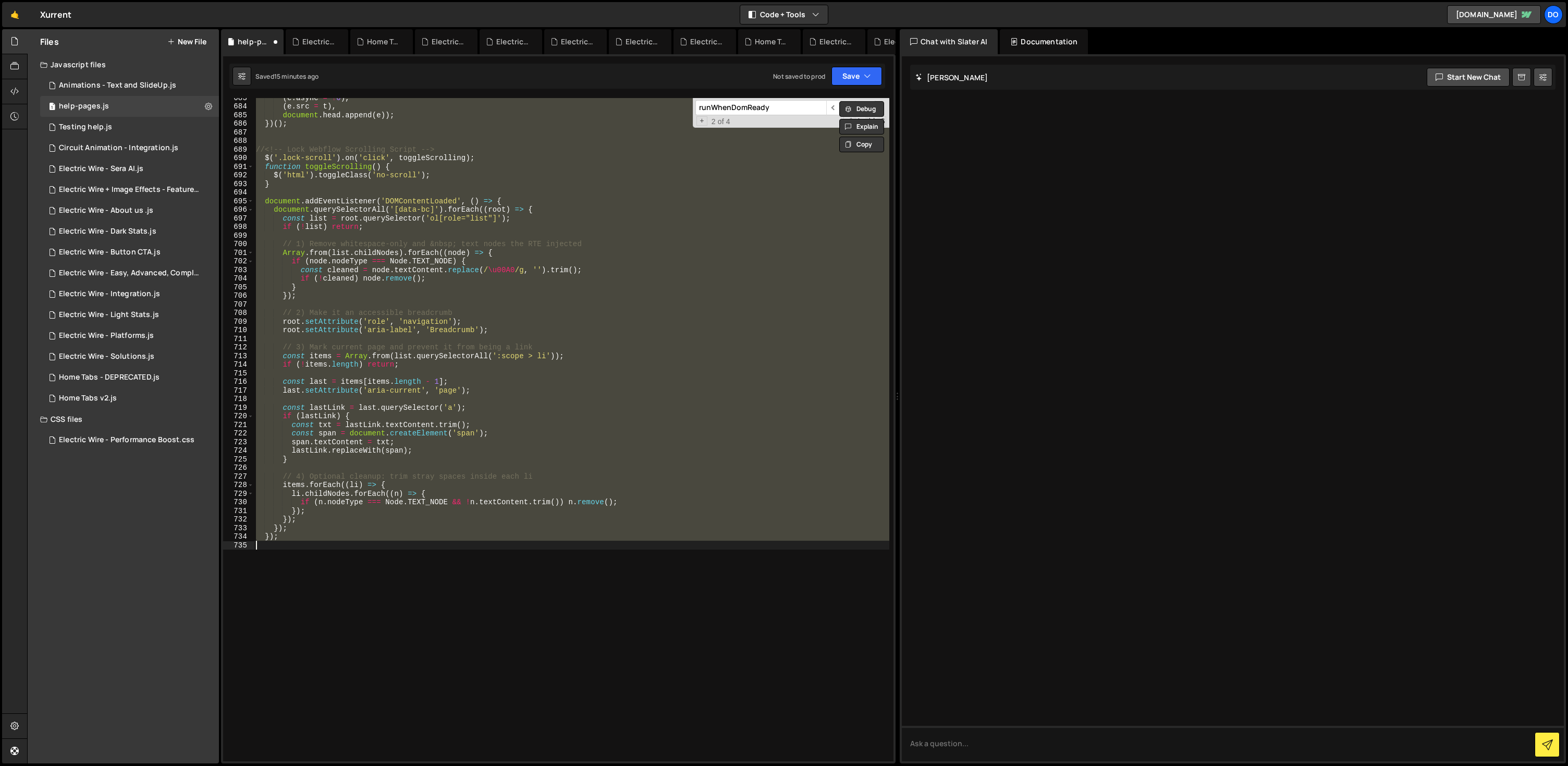
drag, startPoint x: 696, startPoint y: 178, endPoint x: 672, endPoint y: 234, distance: 60.9
click at [695, 178] on div "( e . async = ! 0 ) , ( e . src = t ) , document . head . append ( e )) ; }) ( …" at bounding box center [572, 429] width 636 height 663
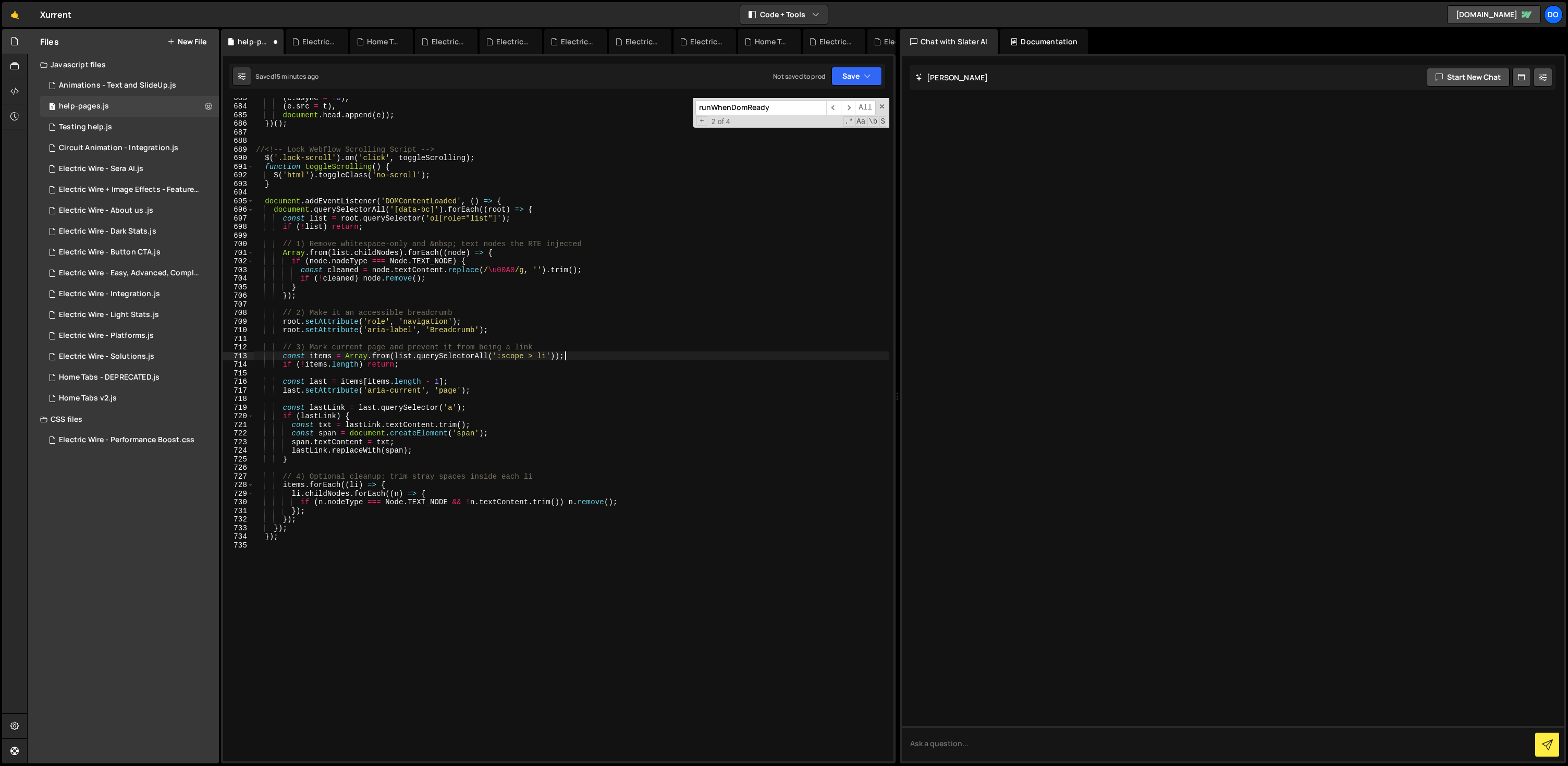
click at [625, 358] on div "( e . async = ! 0 ) , ( e . src = t ) , document . head . append ( e )) ; }) ( …" at bounding box center [572, 434] width 636 height 681
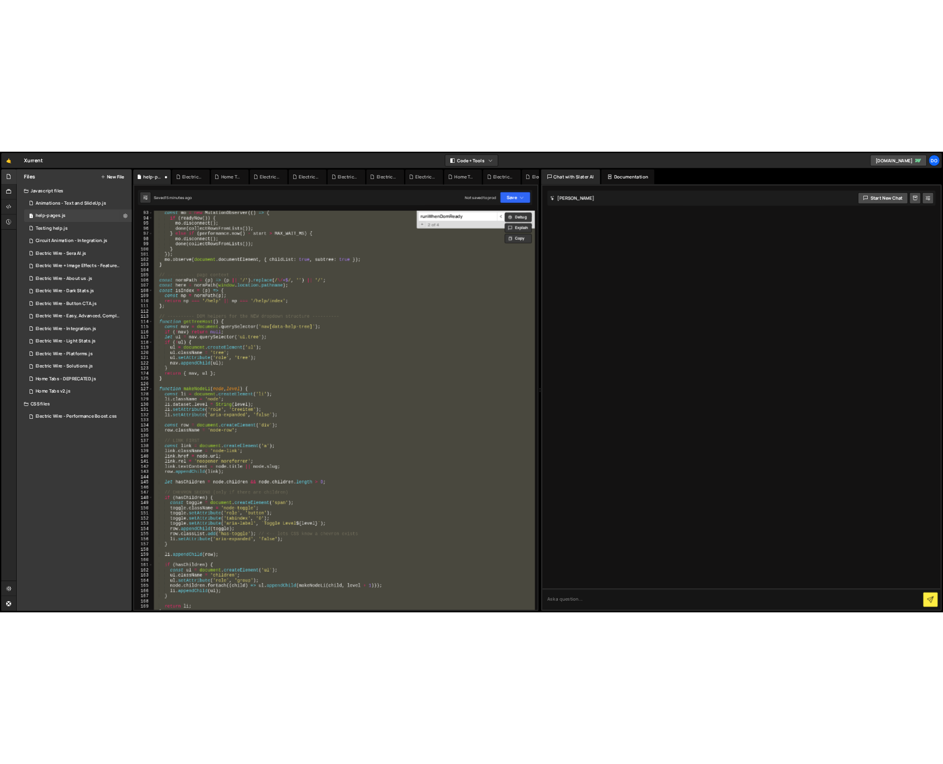
scroll to position [0, 0]
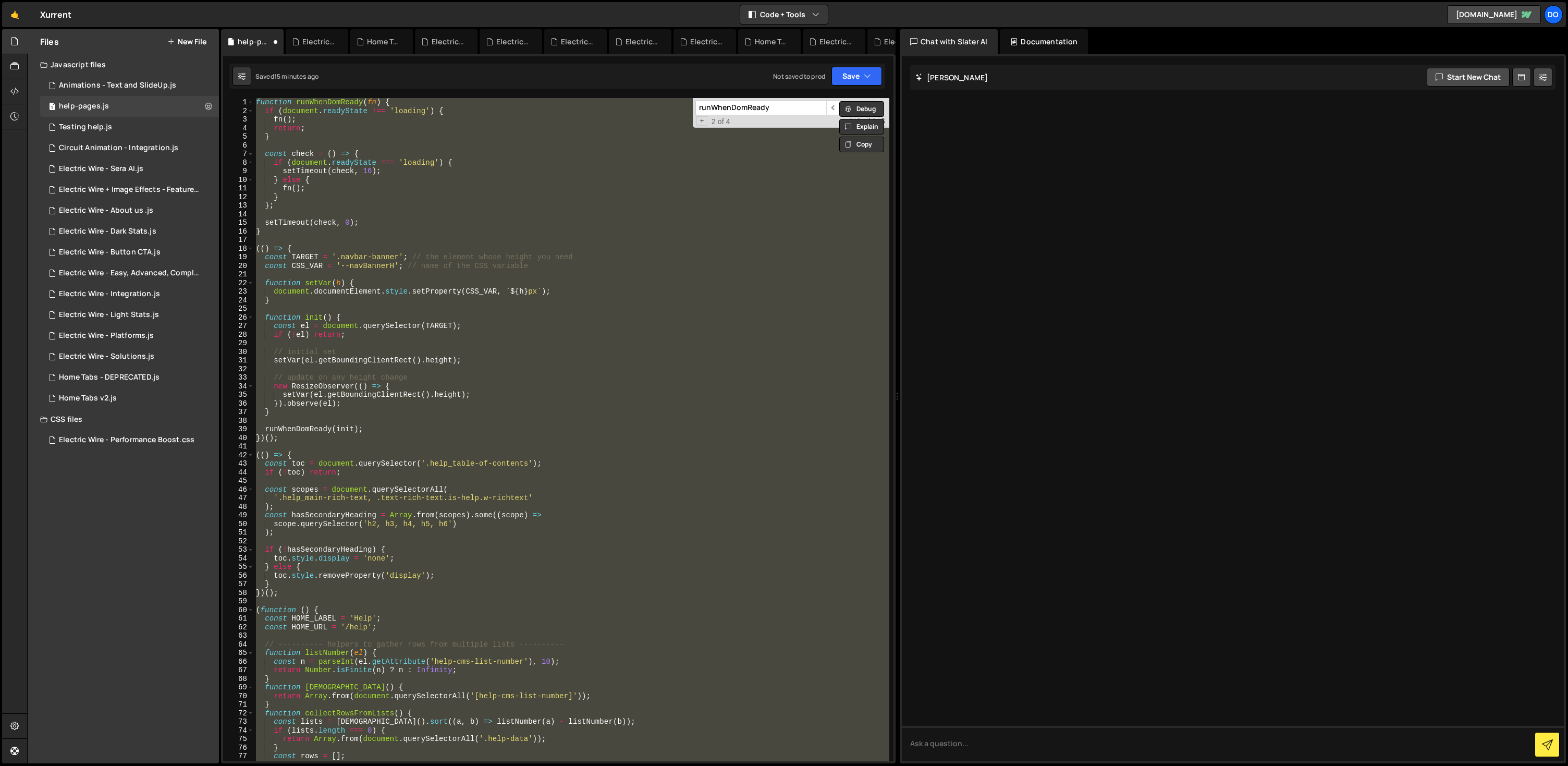
click at [580, 184] on div "function runWhenDomReady ( fn ) { if ( document . readyState !== 'loading' ) { …" at bounding box center [572, 429] width 636 height 663
type textarea "function runWhenDomReady(fn) {"
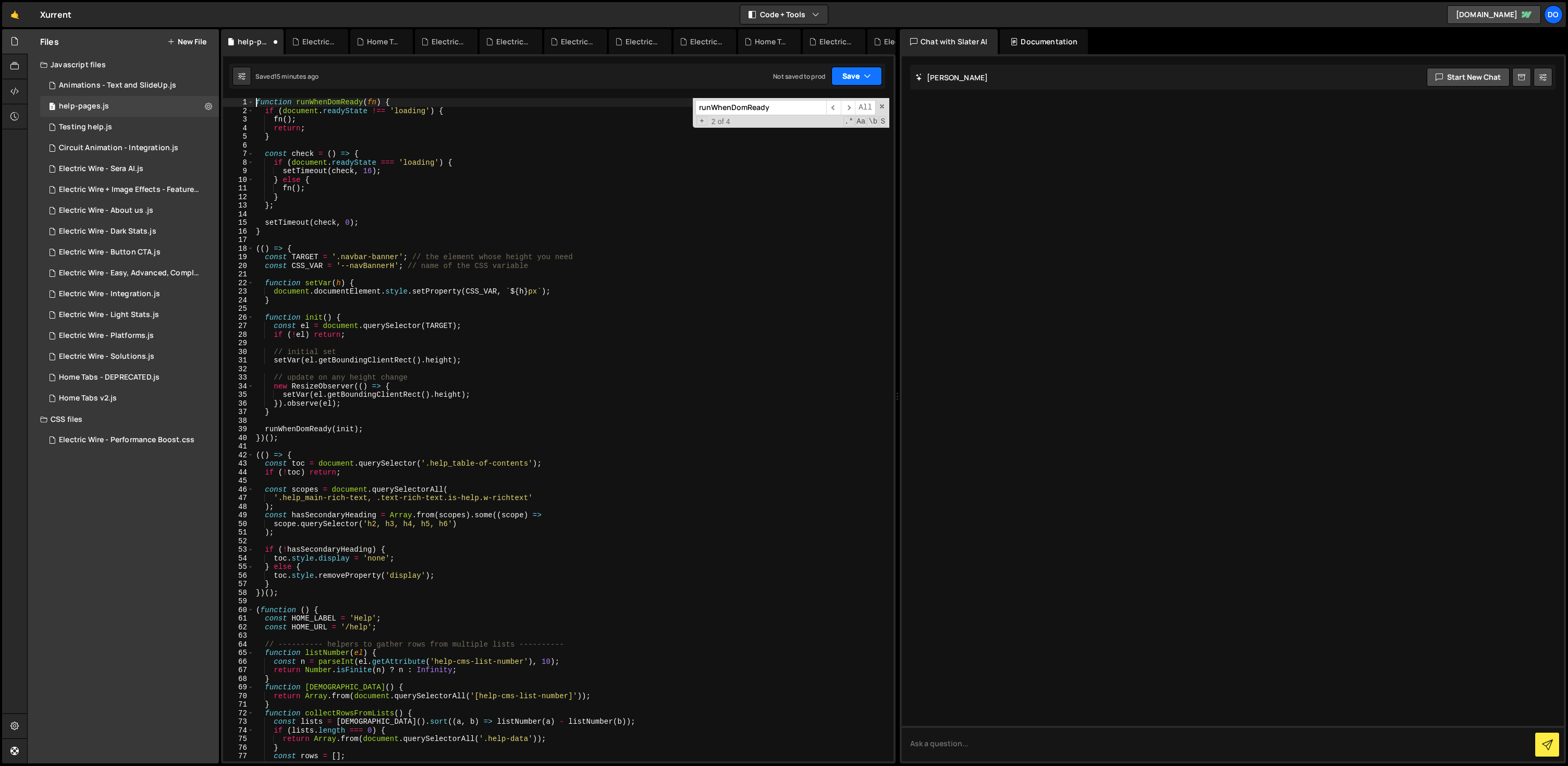
click at [852, 71] on button "Save" at bounding box center [856, 76] width 50 height 19
click at [844, 114] on div "Saved 15 minutes ago" at bounding box center [822, 112] width 108 height 12
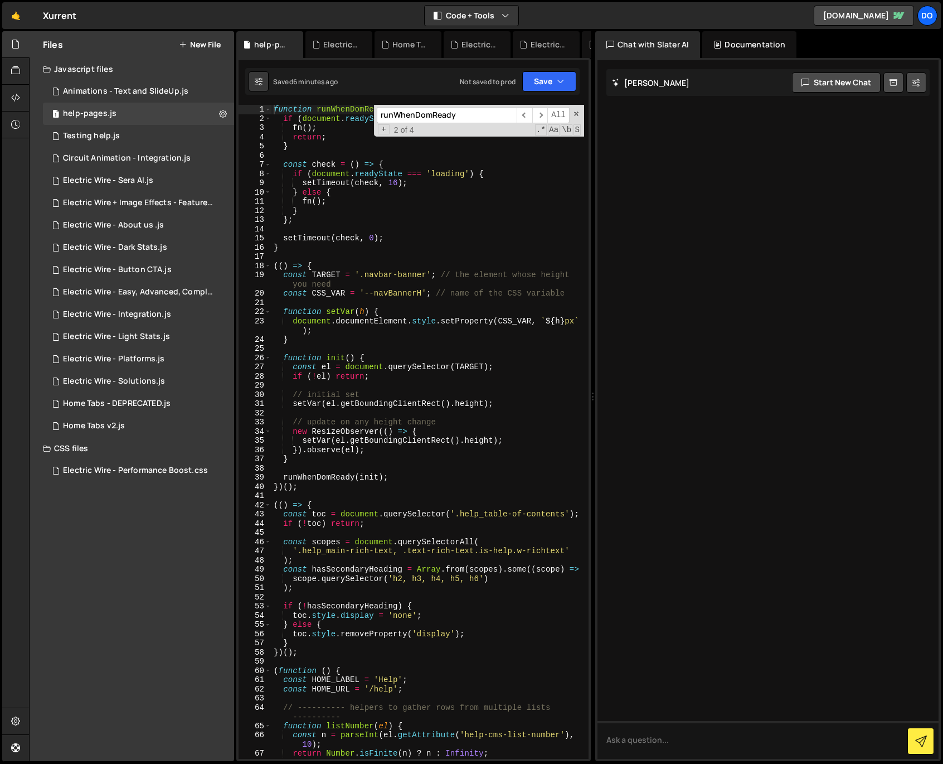
click at [430, 226] on div "function runWhenDomReady ( fn ) { if ( document . readyState !== 'loading' ) { …" at bounding box center [428, 441] width 313 height 672
click at [462, 371] on div "function runWhenDomReady ( fn ) { if ( document . readyState !== 'loading' ) { …" at bounding box center [428, 441] width 313 height 672
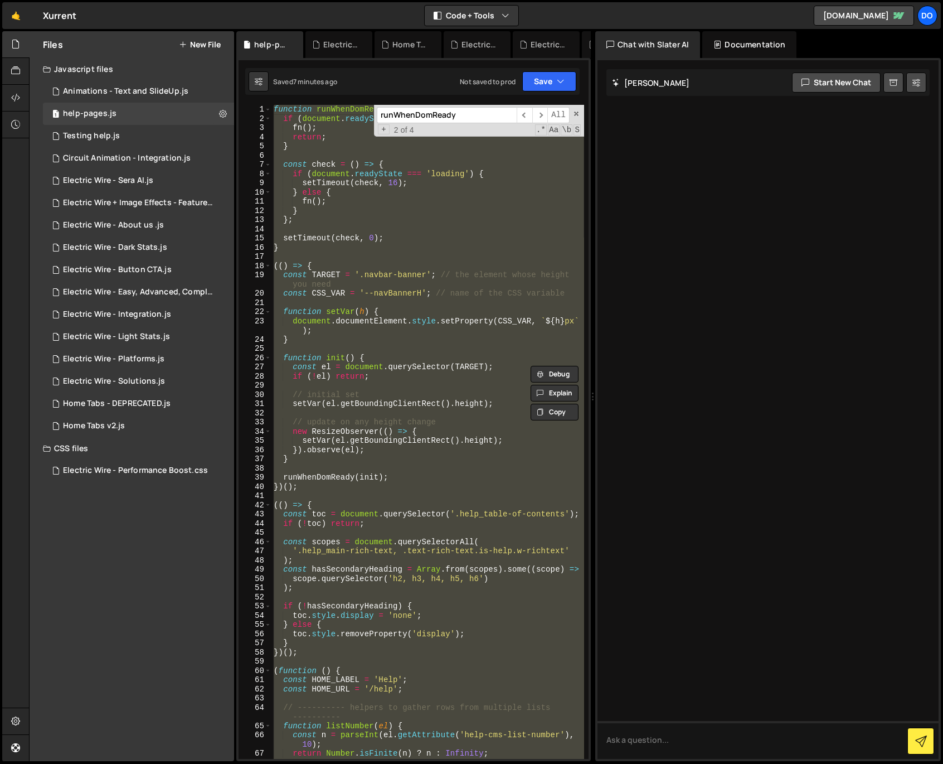
click at [462, 371] on div "function runWhenDomReady ( fn ) { if ( document . readyState !== 'loading' ) { …" at bounding box center [428, 441] width 313 height 672
type textarea "});"
paste textarea
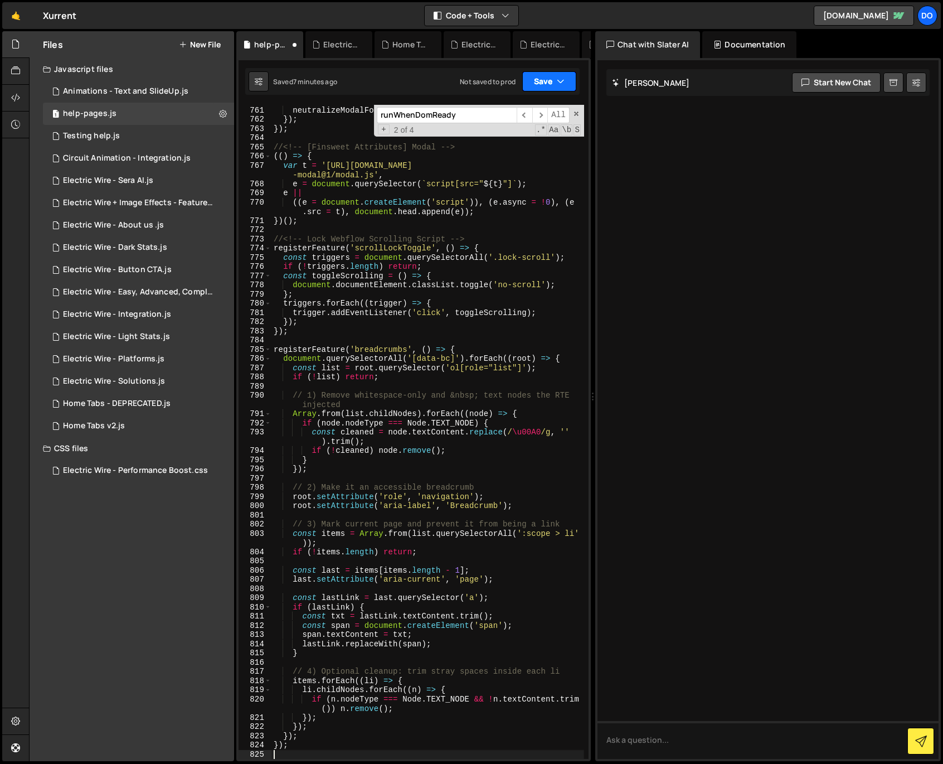
click at [541, 87] on button "Save" at bounding box center [549, 81] width 54 height 20
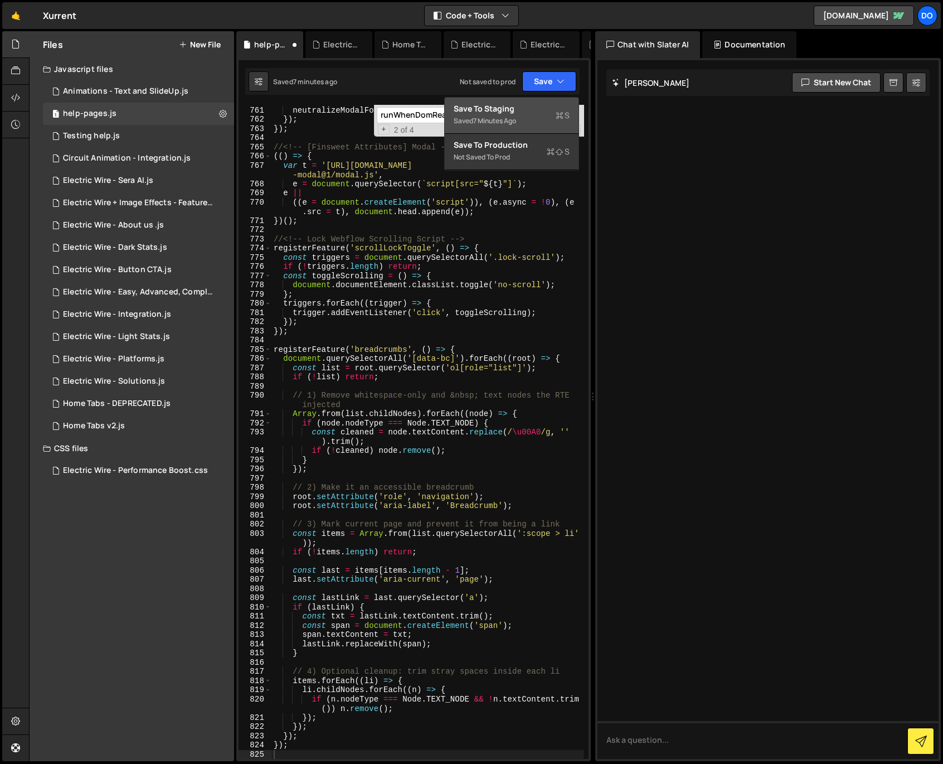
click at [516, 120] on div "7 minutes ago" at bounding box center [494, 120] width 43 height 9
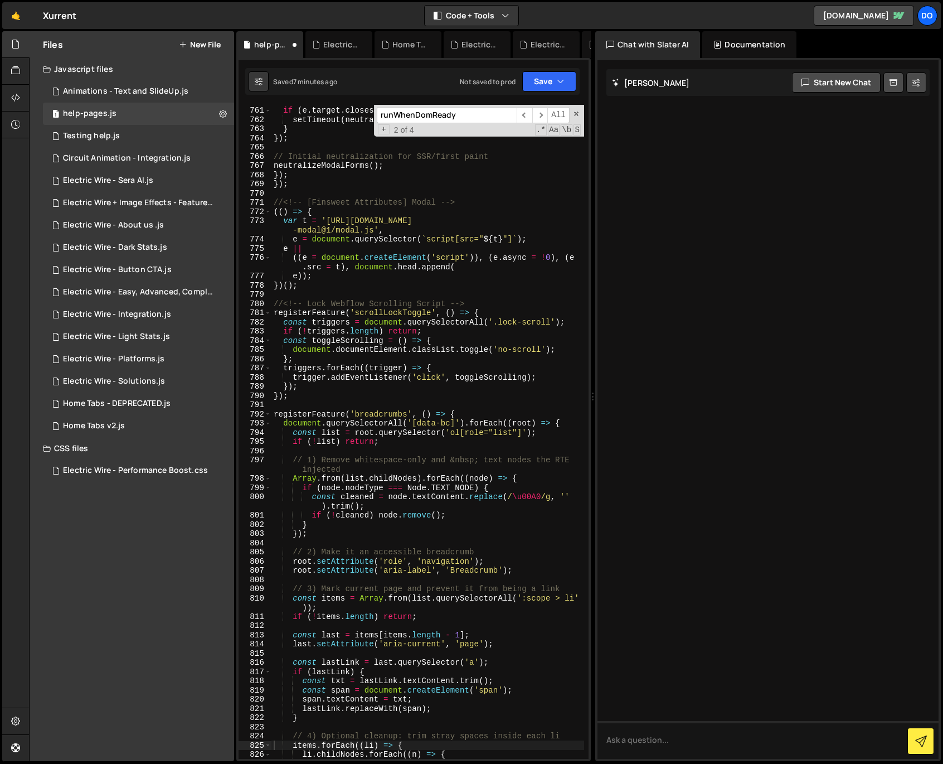
scroll to position [7672, 0]
click at [156, 119] on div "1 help-pages.js 0" at bounding box center [138, 114] width 191 height 22
click at [516, 315] on div "document . addEventListener ( 'click' , ( e ) => { if ( e . target . closest ?.…" at bounding box center [428, 437] width 313 height 682
type textarea "});"
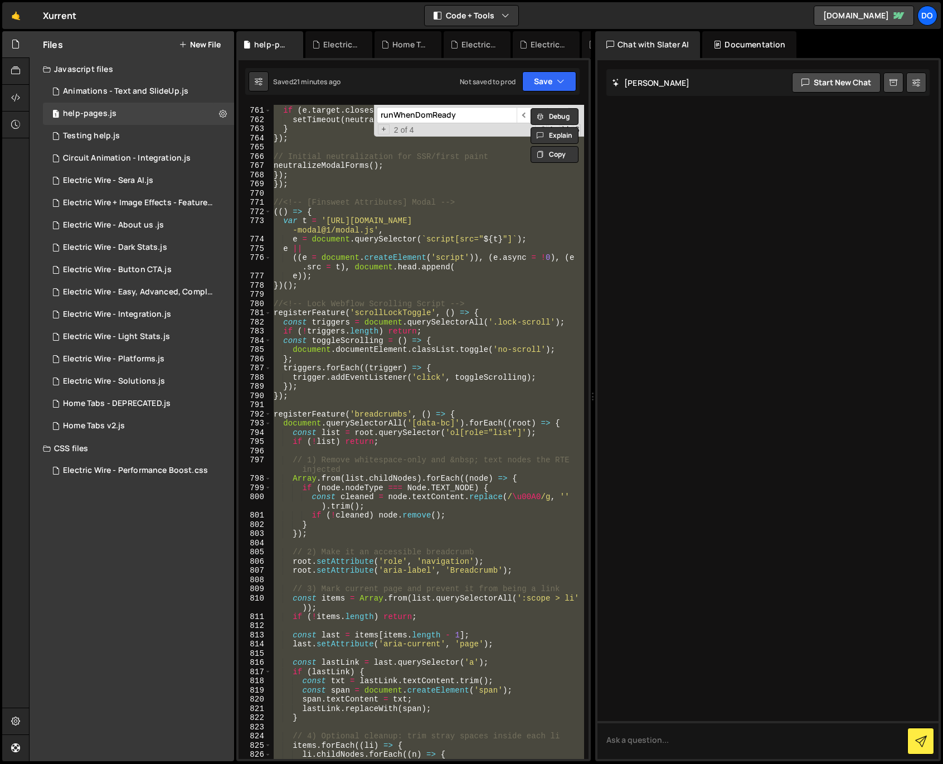
paste textarea
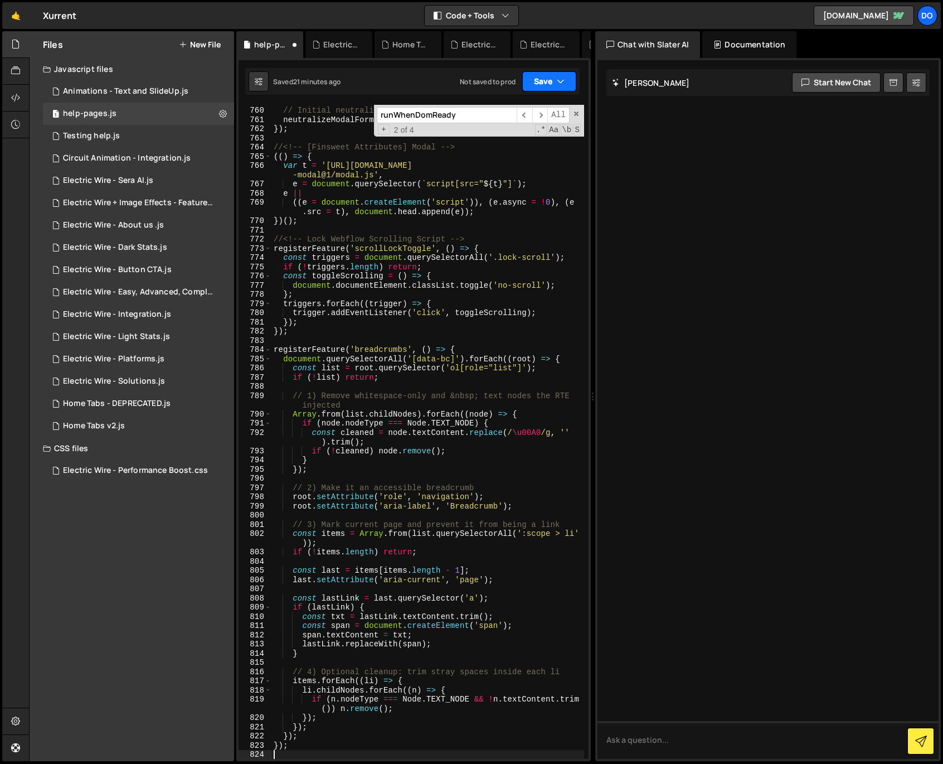
click at [551, 84] on button "Save" at bounding box center [549, 81] width 54 height 20
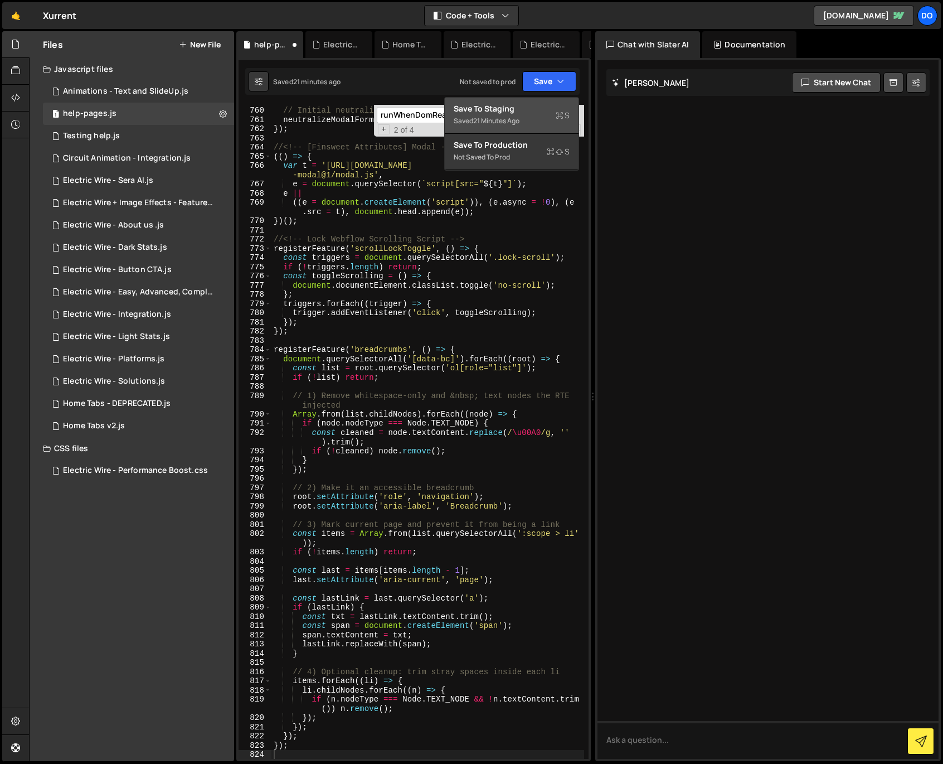
click at [538, 113] on div "Save to Staging S" at bounding box center [512, 108] width 116 height 11
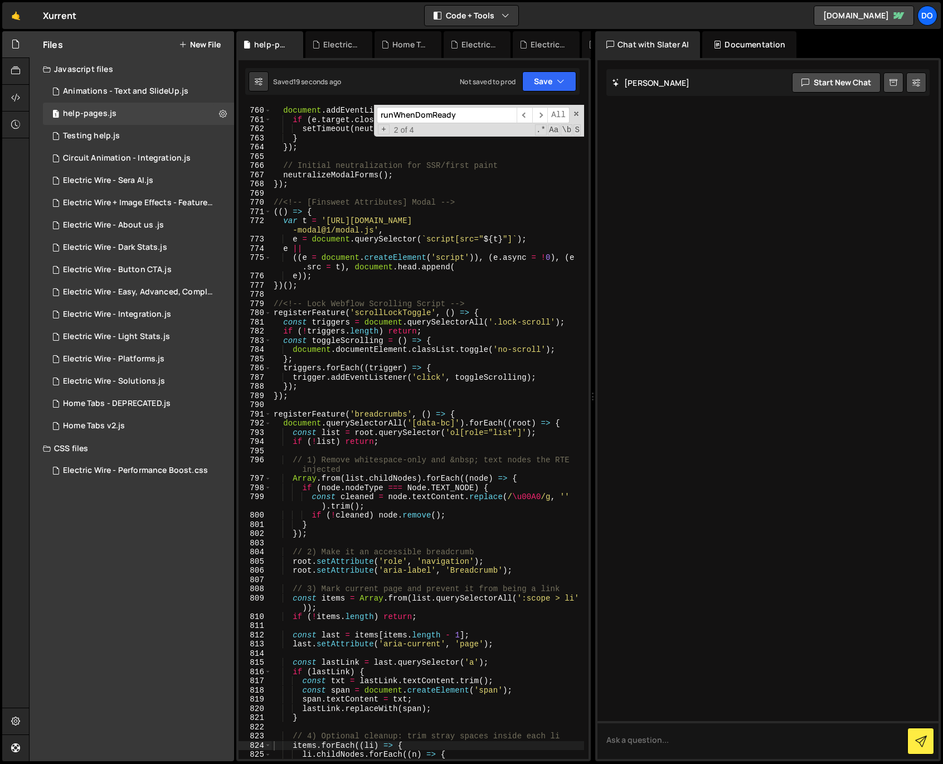
type textarea "});"
click at [354, 399] on div "// If user opens modal via any opener elsewhere, ensure forms are neutralized d…" at bounding box center [428, 433] width 313 height 691
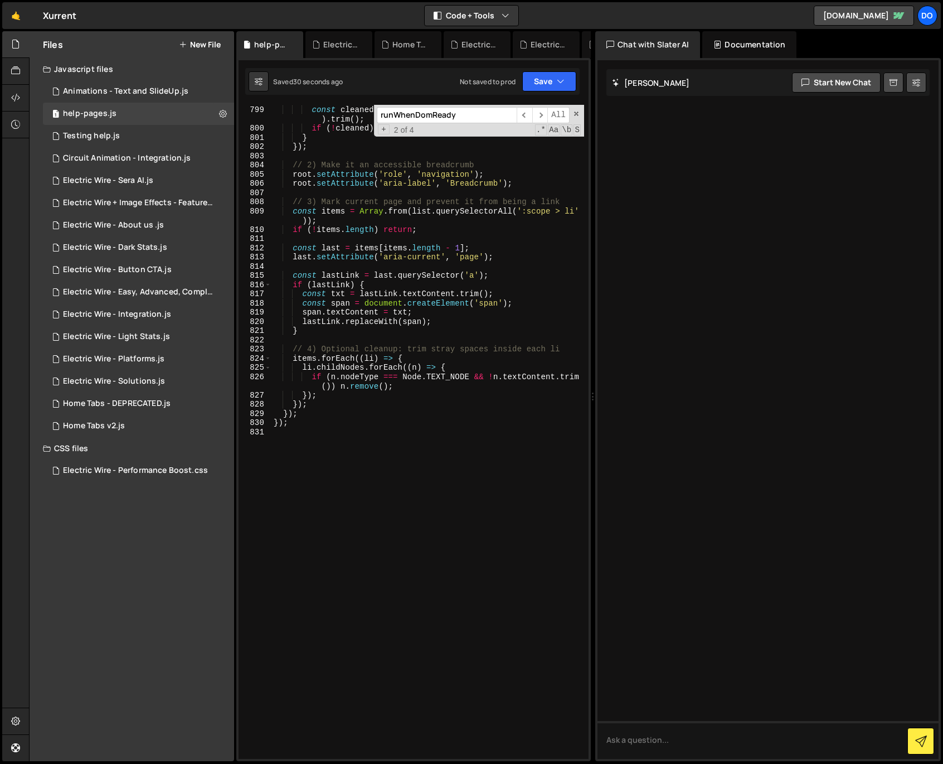
click at [404, 436] on div "if ( node . nodeType === Node . TEXT_NODE ) { const cleaned = node . textConten…" at bounding box center [428, 432] width 313 height 672
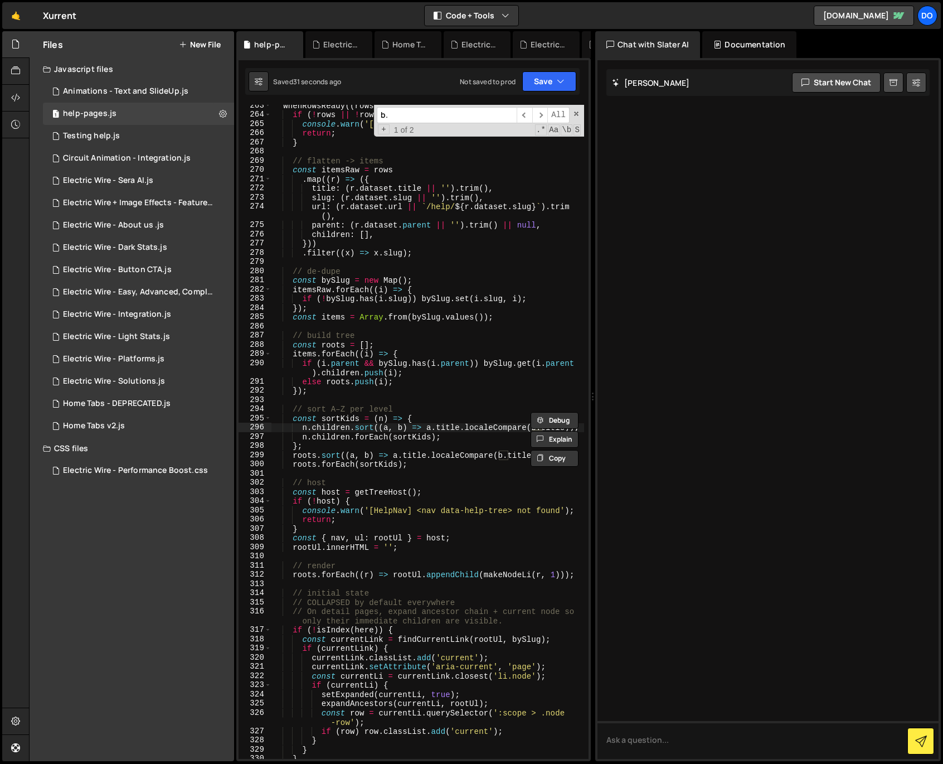
scroll to position [2608, 0]
type input "b.observe"
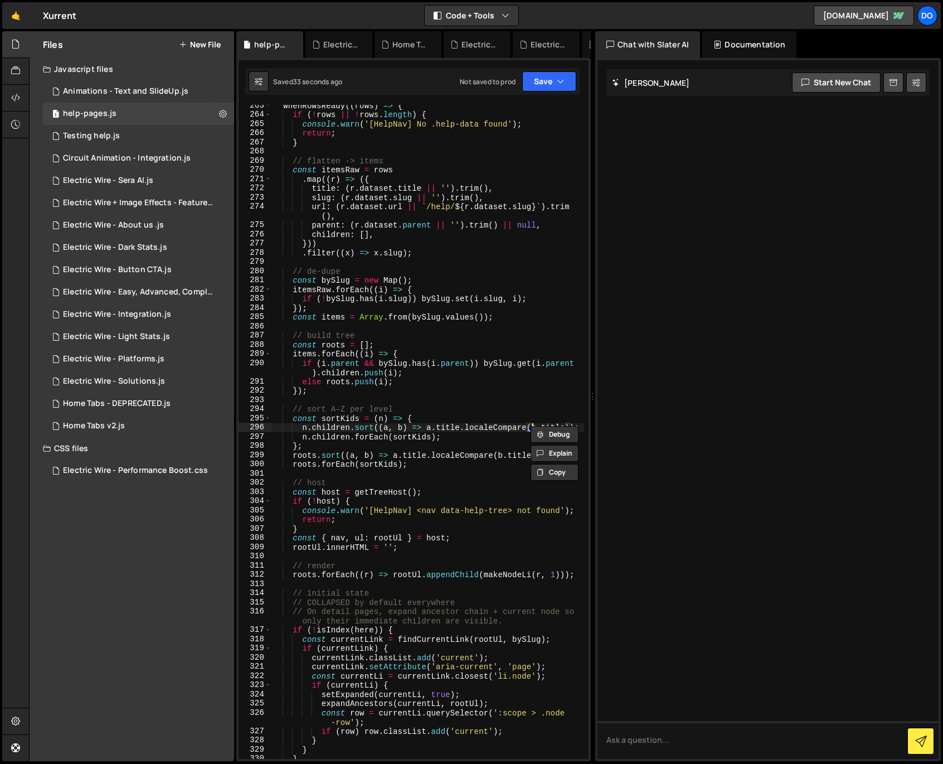
click at [383, 314] on div "whenRowsReady (( rows ) => { if ( ! rows || ! rows . length ) { console . warn …" at bounding box center [428, 437] width 313 height 672
type textarea "});"
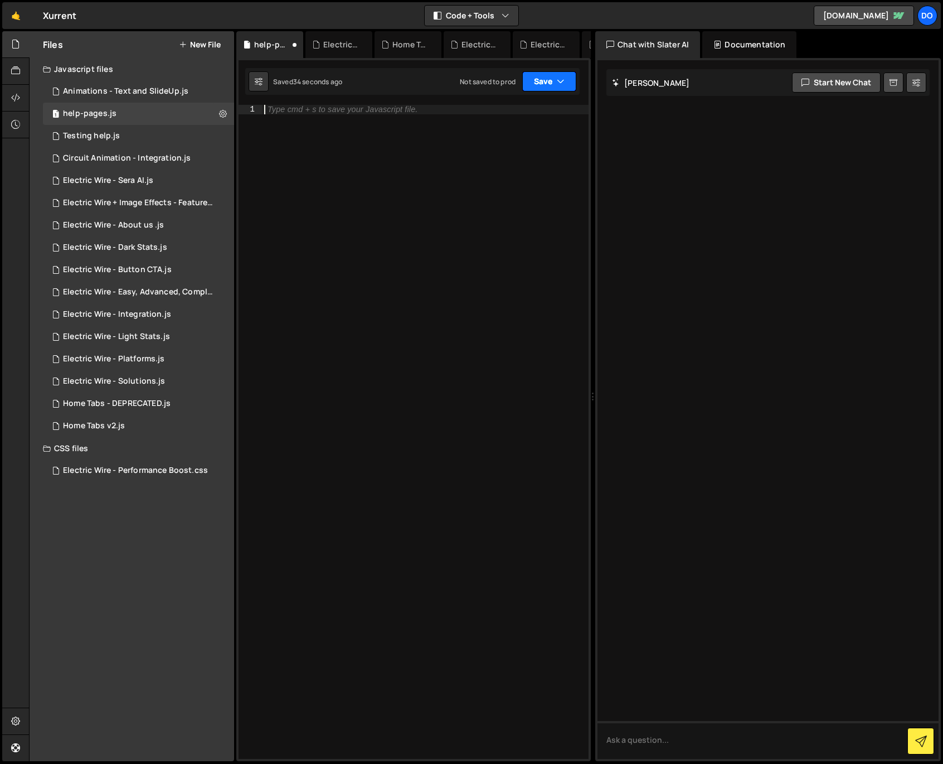
click at [533, 82] on button "Save" at bounding box center [549, 81] width 54 height 20
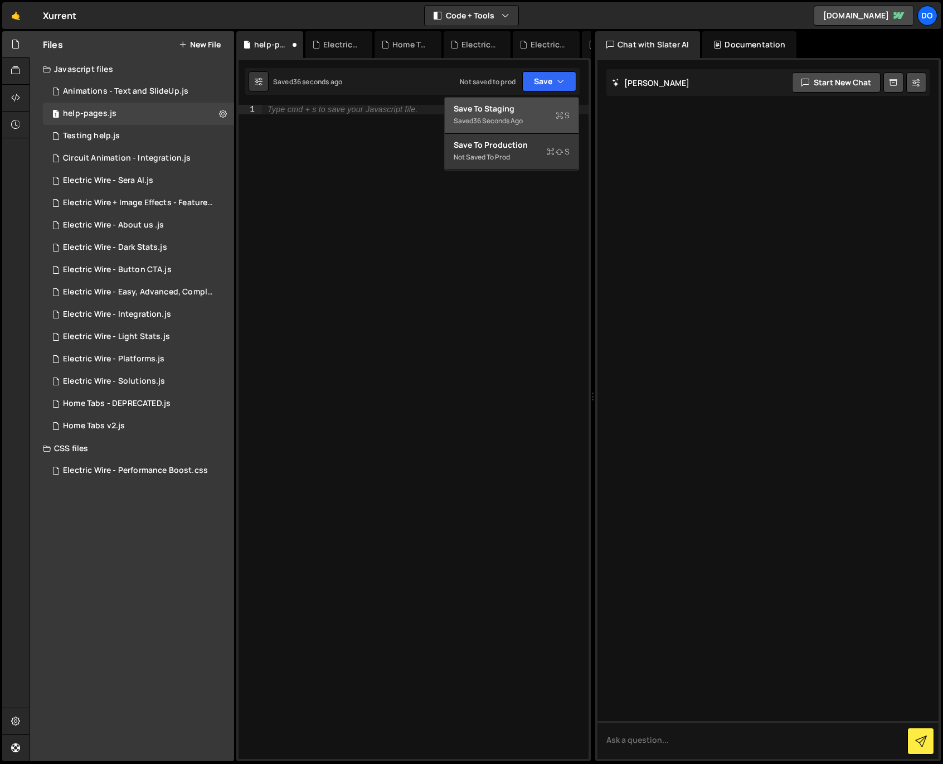
click at [495, 121] on div "36 seconds ago" at bounding box center [498, 120] width 50 height 9
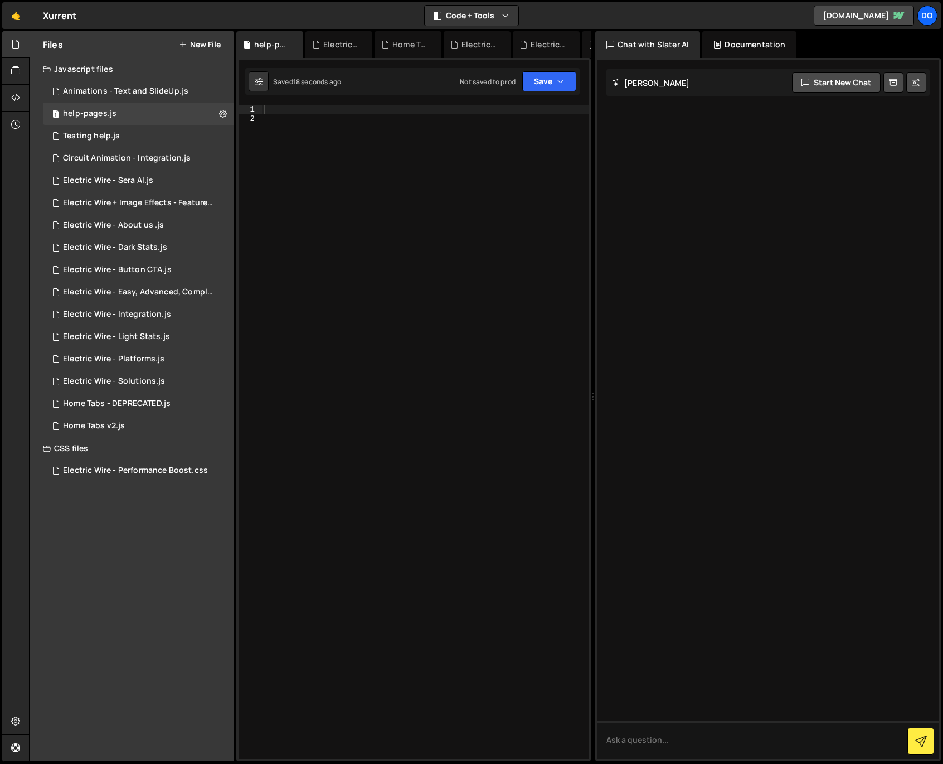
click at [475, 265] on div at bounding box center [425, 441] width 327 height 672
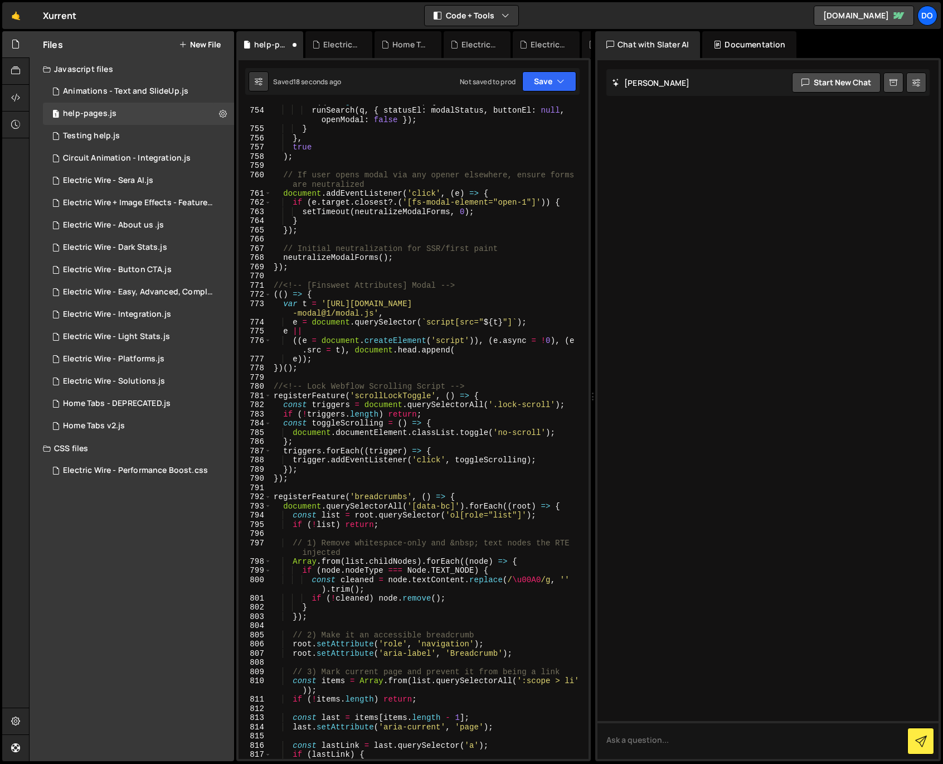
scroll to position [7617, 0]
click at [535, 85] on button "Save" at bounding box center [549, 81] width 54 height 20
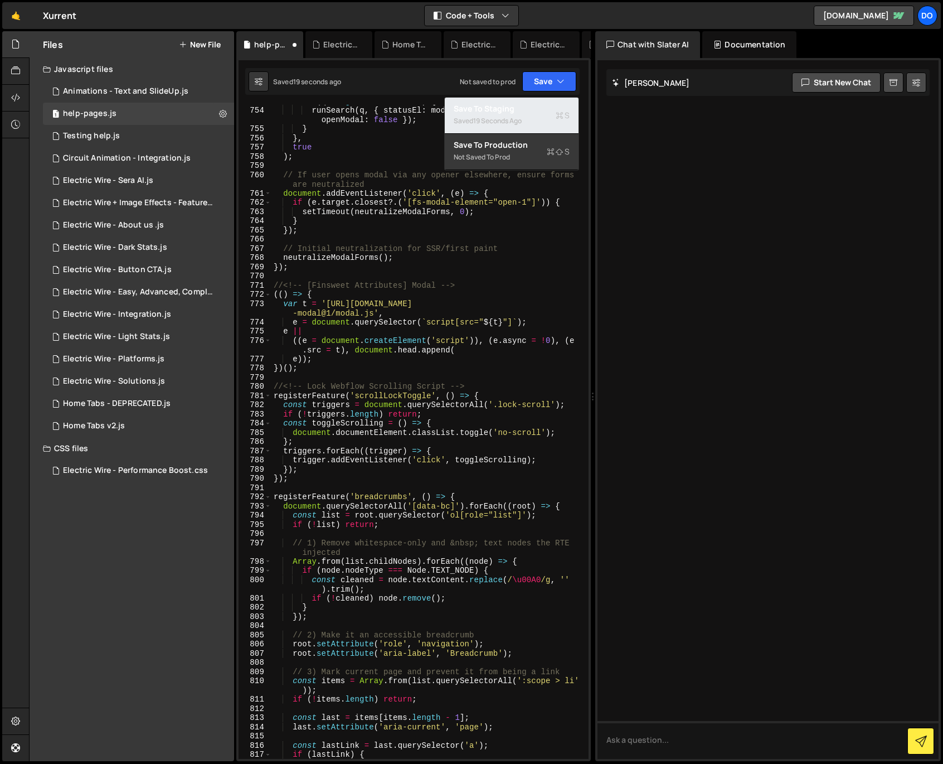
click at [504, 116] on div "Saved 19 seconds ago" at bounding box center [512, 120] width 116 height 13
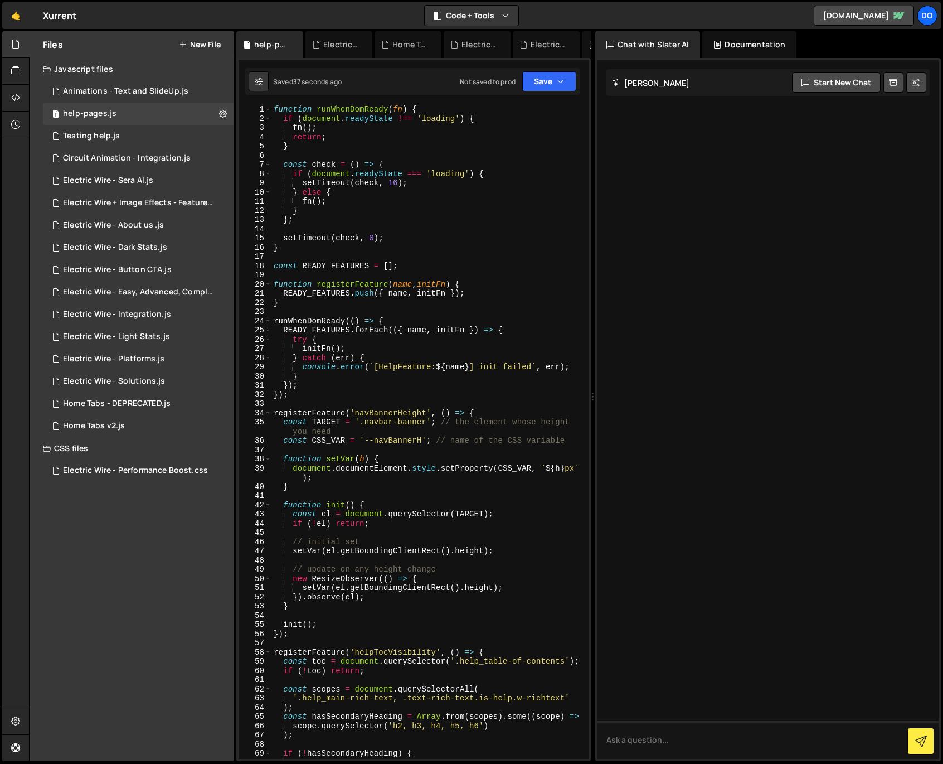
scroll to position [0, 0]
click at [427, 314] on div "function runWhenDomReady ( fn ) { if ( document . readyState !== 'loading' ) { …" at bounding box center [428, 441] width 313 height 672
type textarea "});"
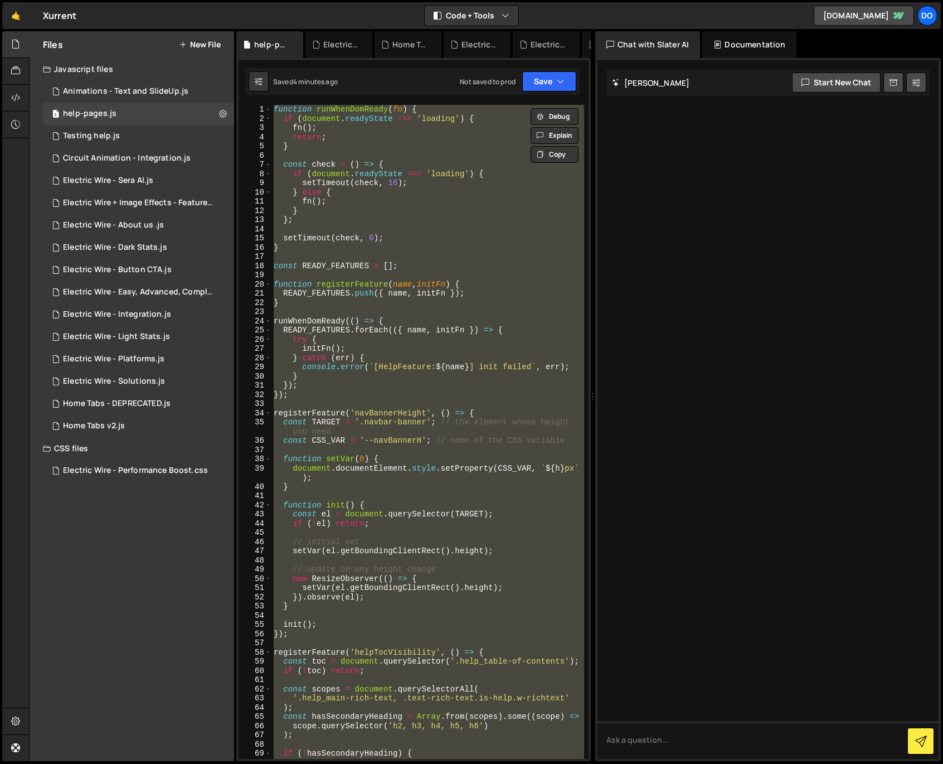
paste textarea
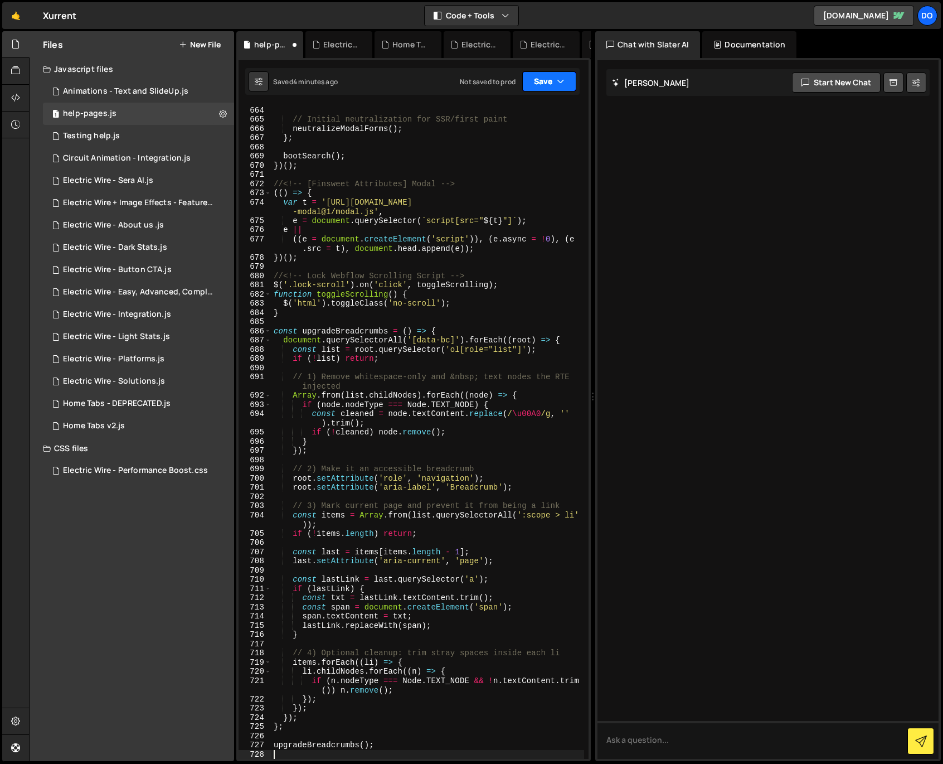
scroll to position [6780, 0]
click at [548, 82] on button "Save" at bounding box center [549, 81] width 54 height 20
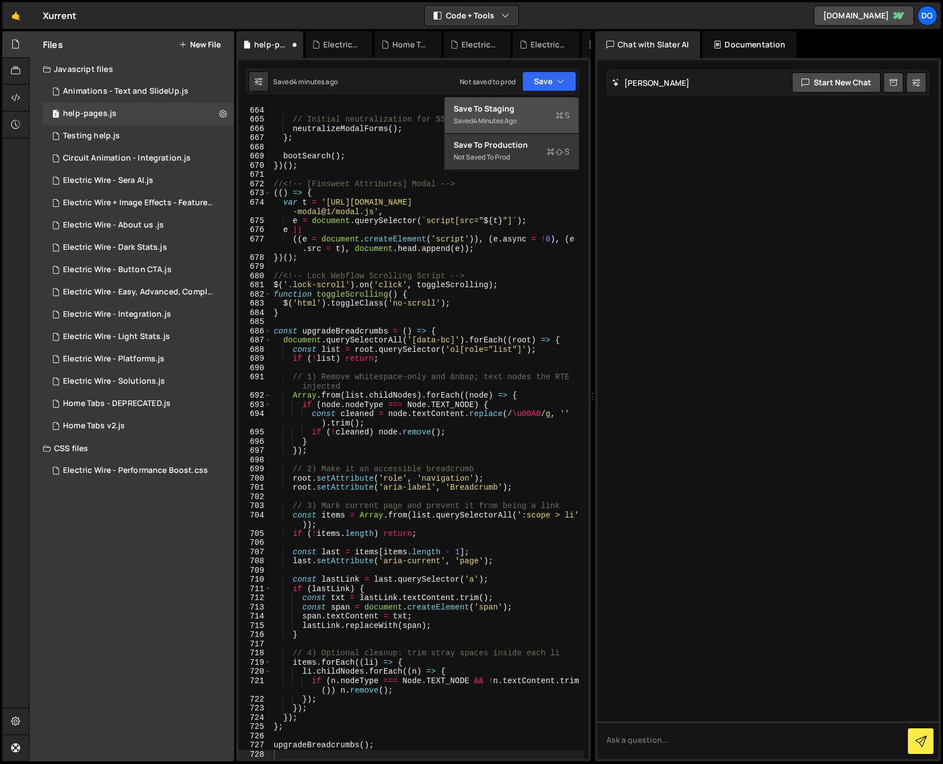
click at [517, 117] on div "4 minutes ago" at bounding box center [494, 120] width 43 height 9
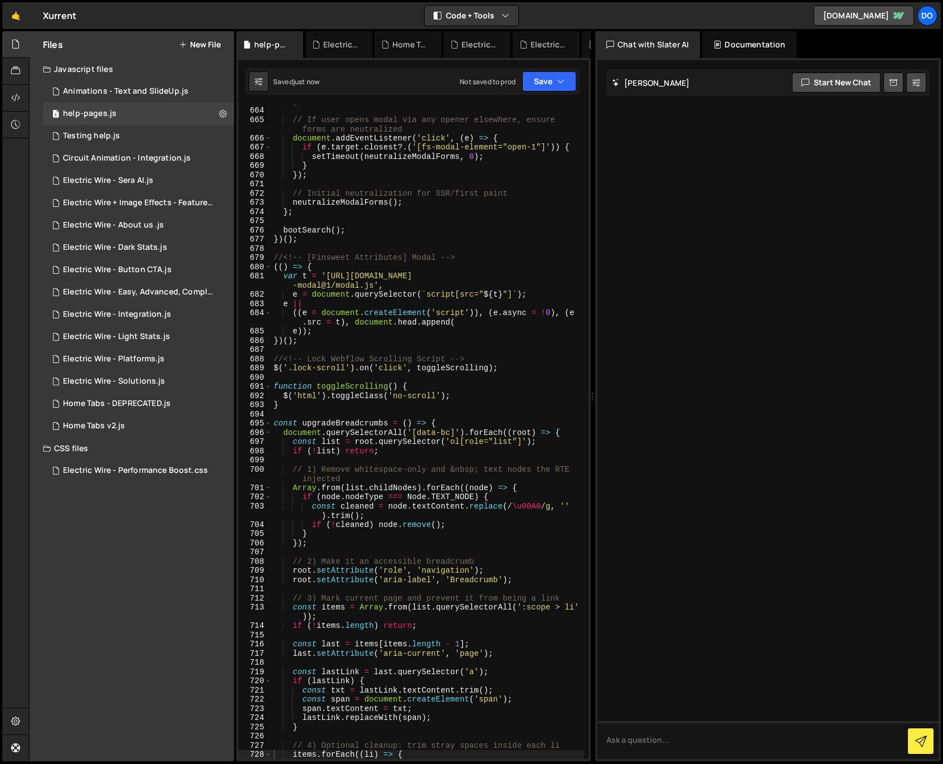
scroll to position [6771, 0]
